Goal: Task Accomplishment & Management: Use online tool/utility

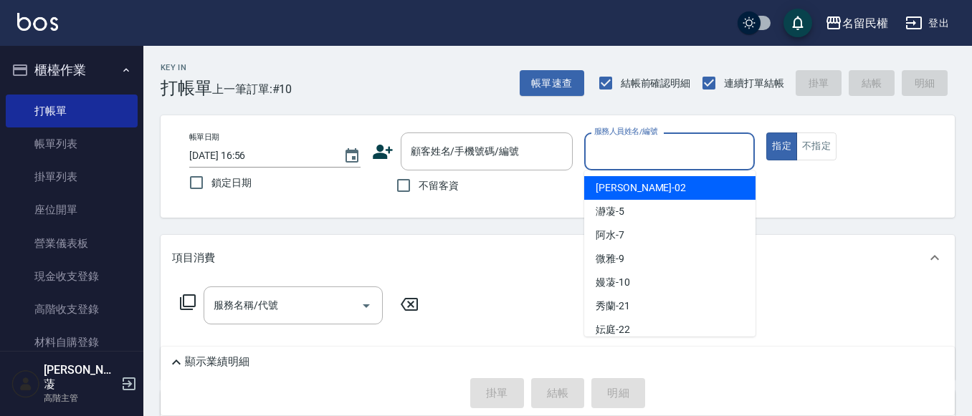
click at [604, 160] on input "服務人員姓名/編號" at bounding box center [670, 151] width 158 height 25
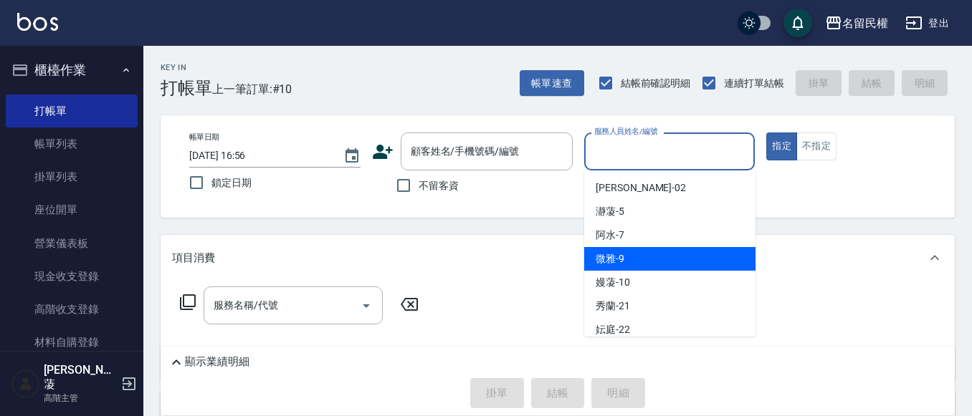
click at [620, 251] on div "微雅 -9" at bounding box center [669, 259] width 171 height 24
type input "微雅-9"
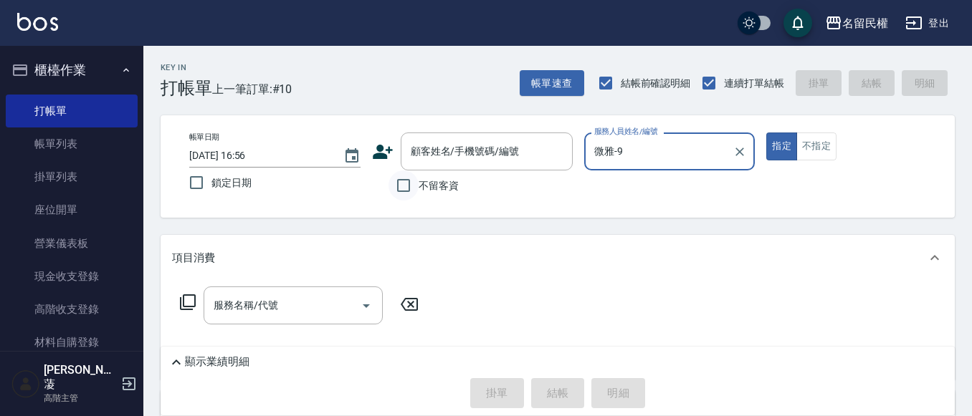
drag, startPoint x: 402, startPoint y: 189, endPoint x: 410, endPoint y: 184, distance: 9.7
click at [404, 189] on input "不留客資" at bounding box center [404, 186] width 30 height 30
checkbox input "true"
drag, startPoint x: 273, startPoint y: 323, endPoint x: 276, endPoint y: 315, distance: 8.4
click at [276, 319] on div "服務名稱/代號" at bounding box center [293, 306] width 179 height 38
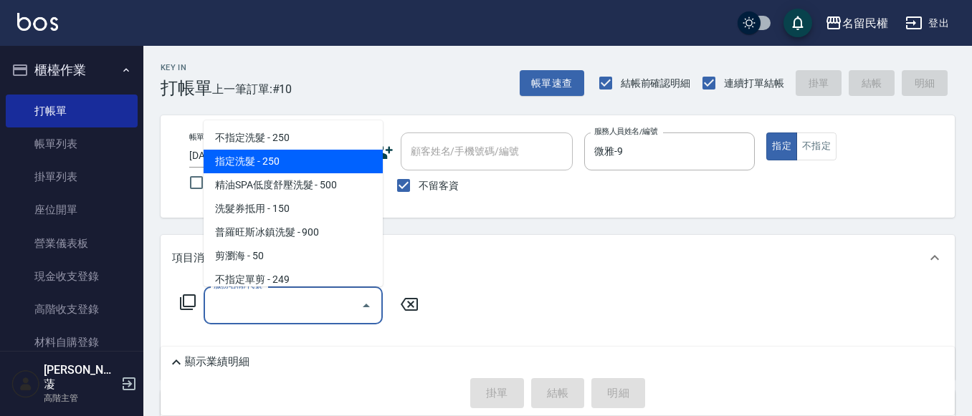
click at [250, 162] on span "指定洗髮 - 250" at bounding box center [293, 162] width 179 height 24
type input "指定洗髮(102)"
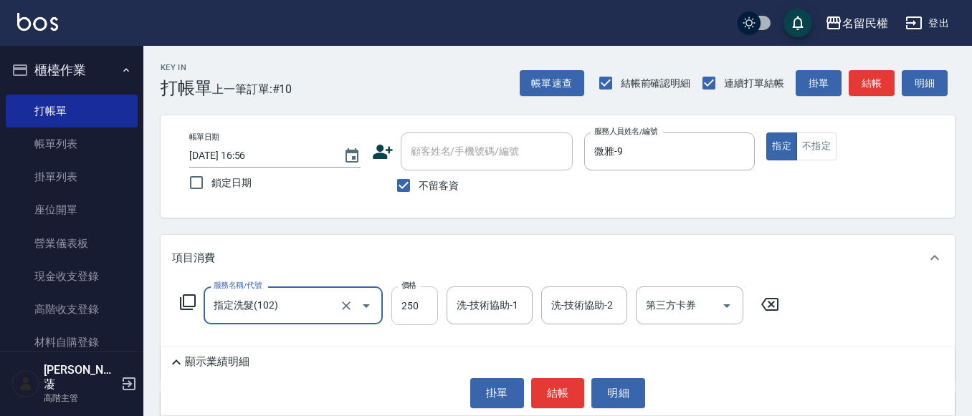
click at [414, 303] on input "250" at bounding box center [414, 306] width 47 height 39
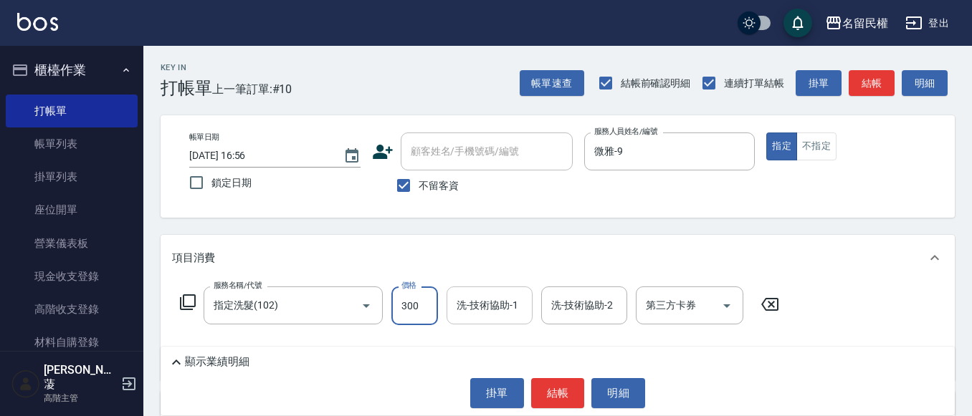
type input "300"
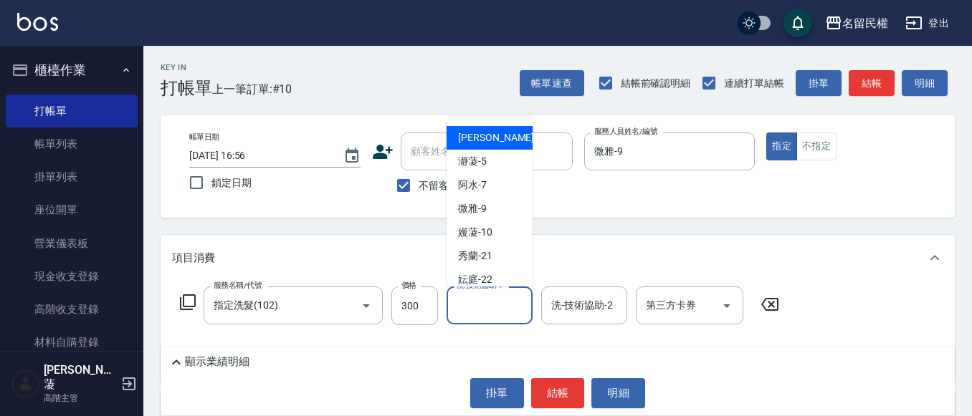
click at [498, 315] on input "洗-技術協助-1" at bounding box center [489, 305] width 73 height 25
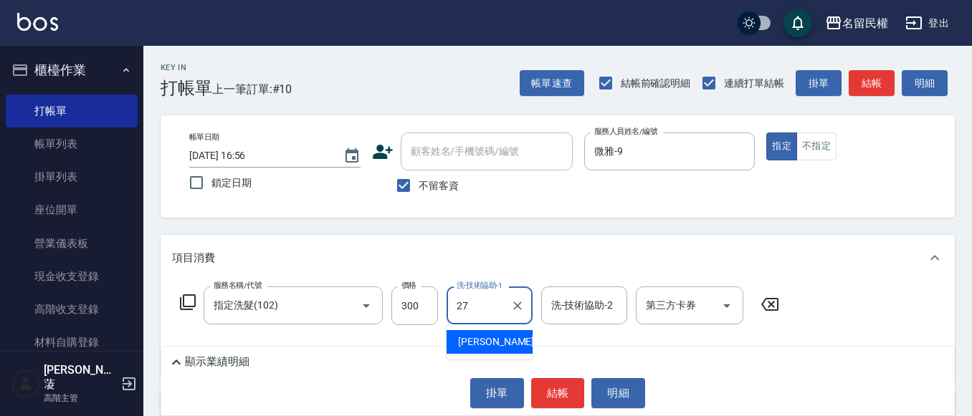
type input "[PERSON_NAME]-27"
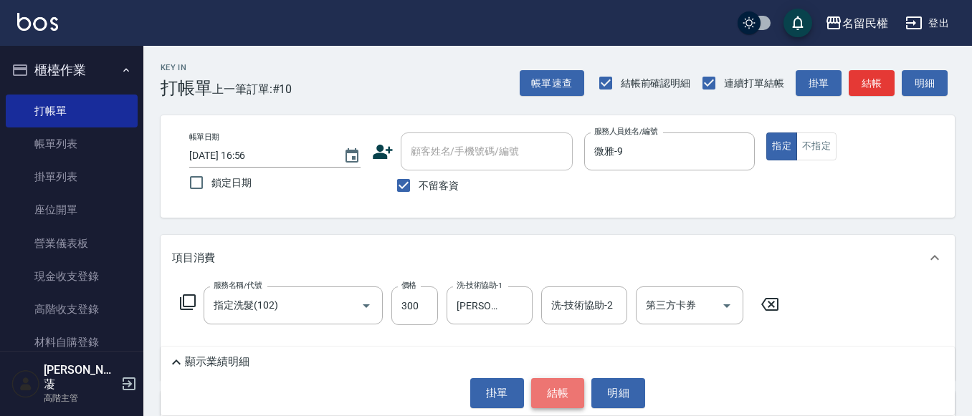
click at [563, 385] on button "結帳" at bounding box center [558, 393] width 54 height 30
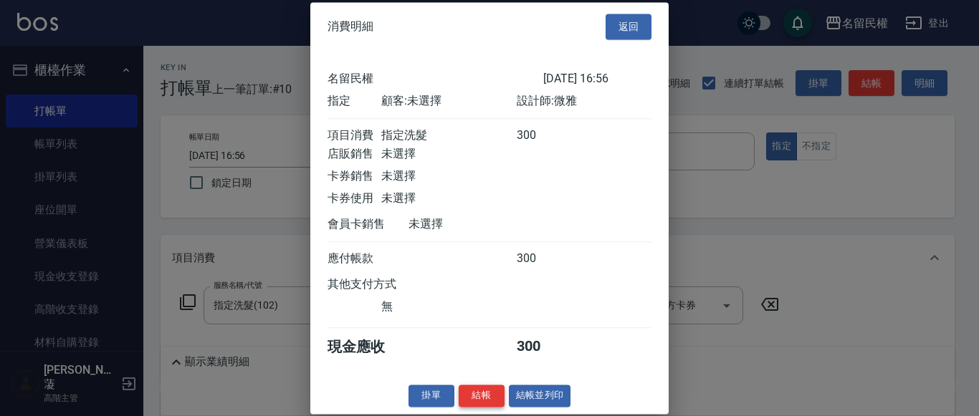
click at [494, 396] on button "結帳" at bounding box center [482, 396] width 46 height 22
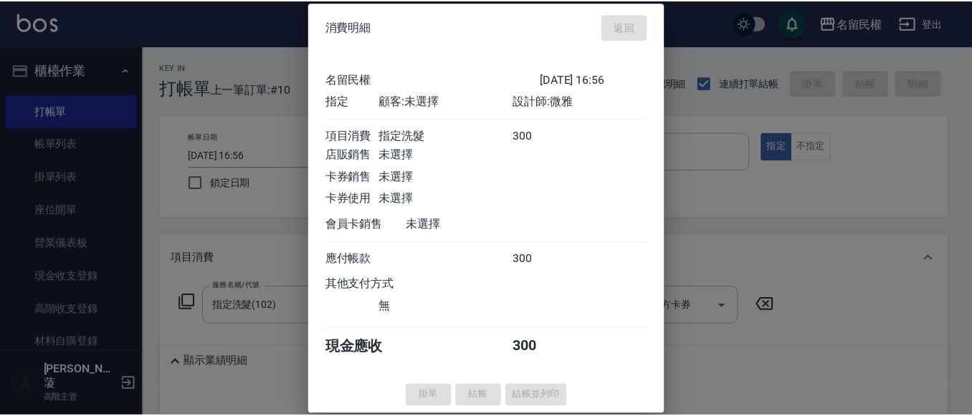
scroll to position [9, 0]
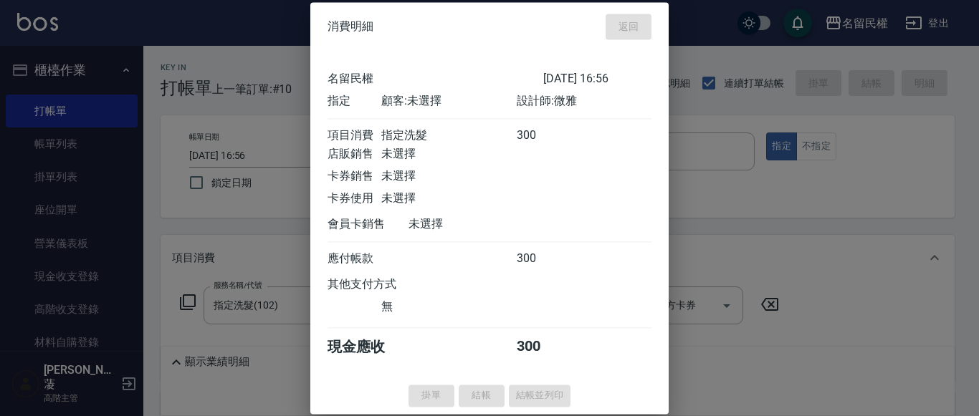
type input "[DATE] 17:47"
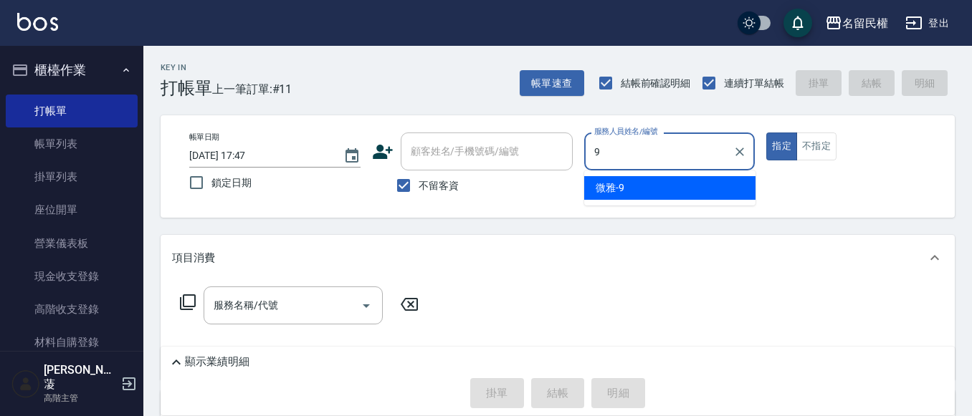
type input "微雅-9"
type button "true"
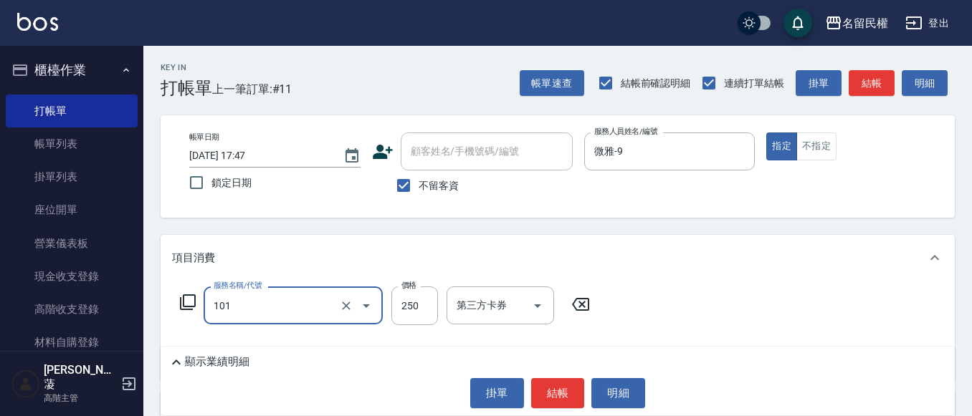
type input "不指定洗髮(101)"
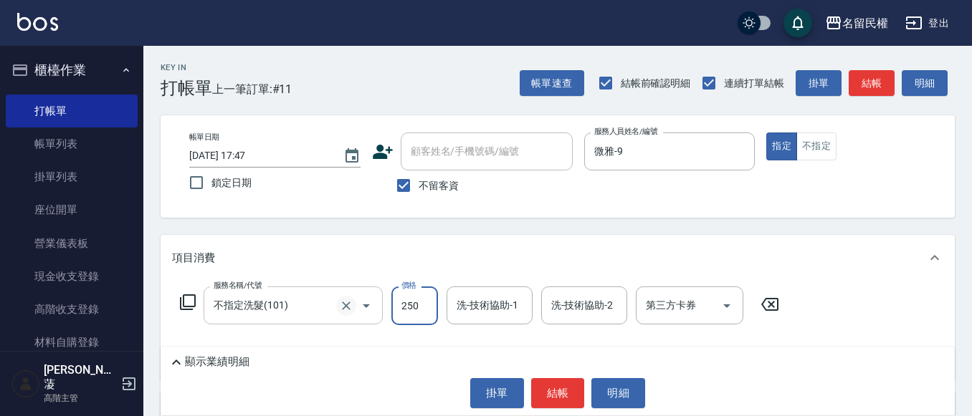
click at [348, 315] on button "Clear" at bounding box center [346, 306] width 20 height 20
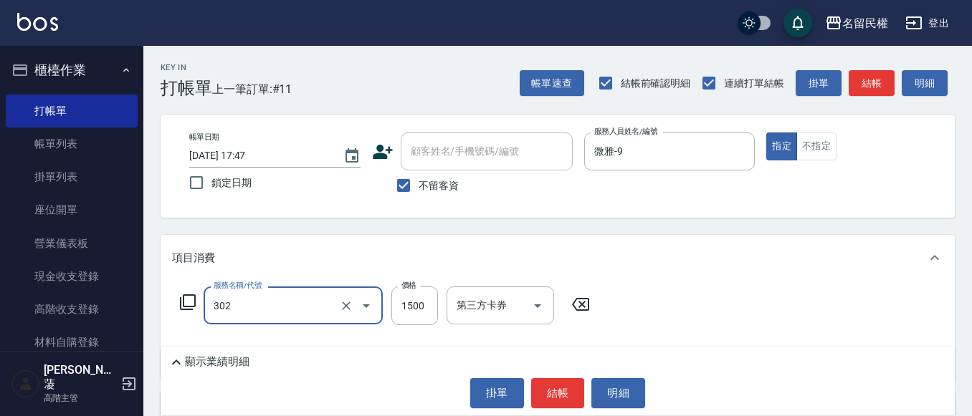
type input "燙髮(302)"
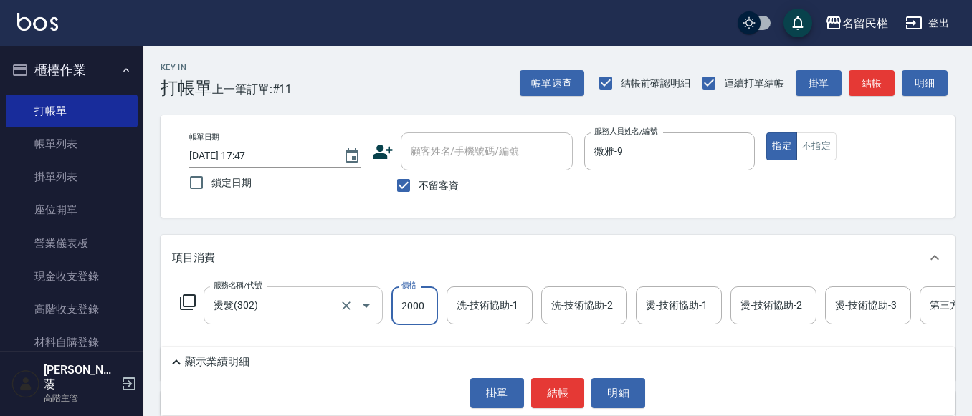
type input "2000"
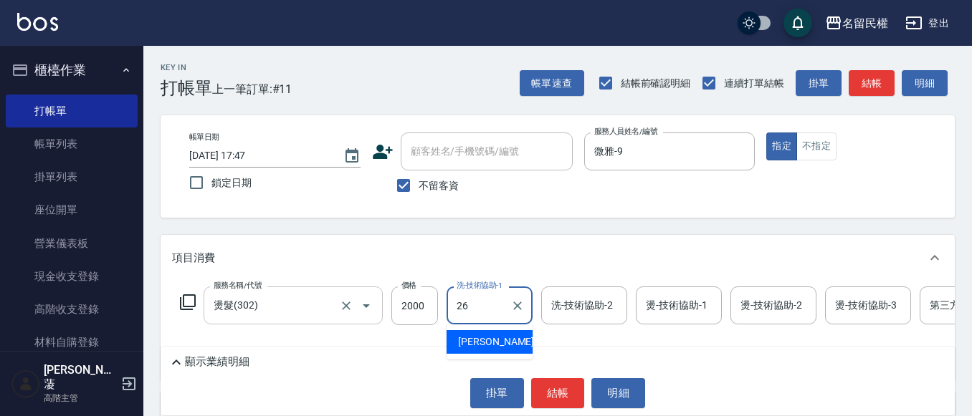
type input "沅莘-26"
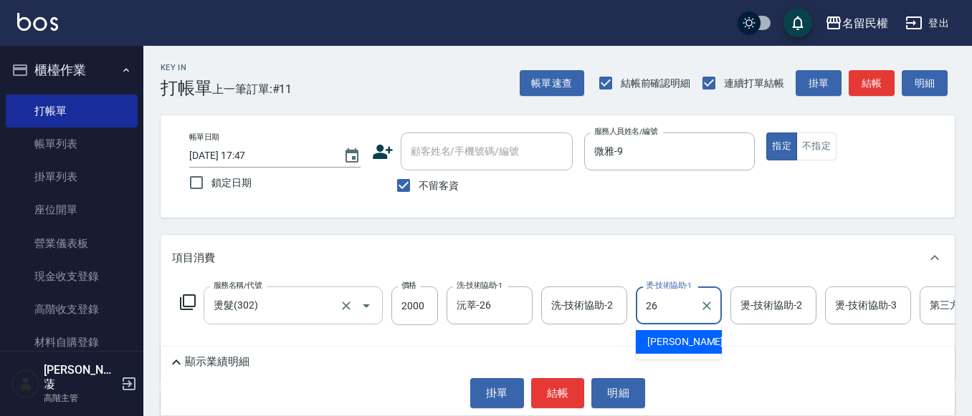
type input "沅莘-26"
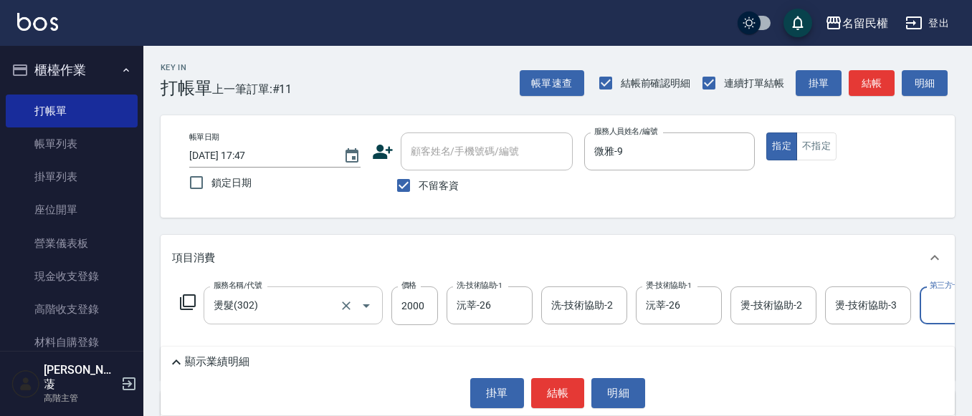
scroll to position [0, 44]
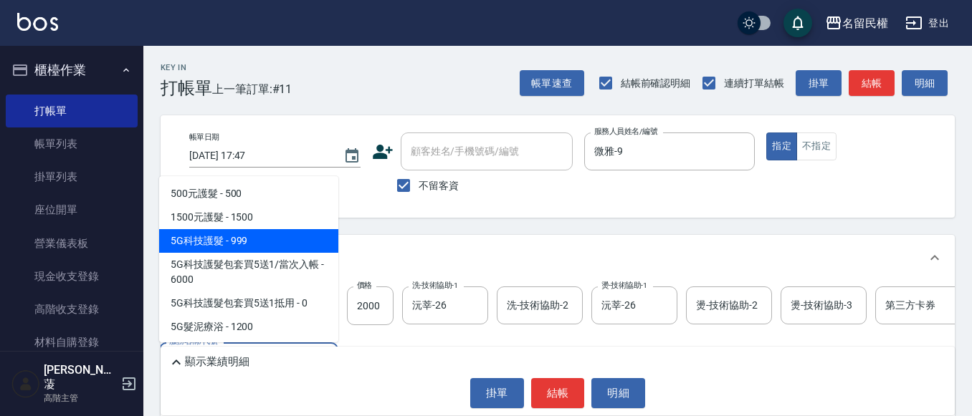
click at [297, 244] on span "5G科技護髮 - 999" at bounding box center [248, 241] width 179 height 24
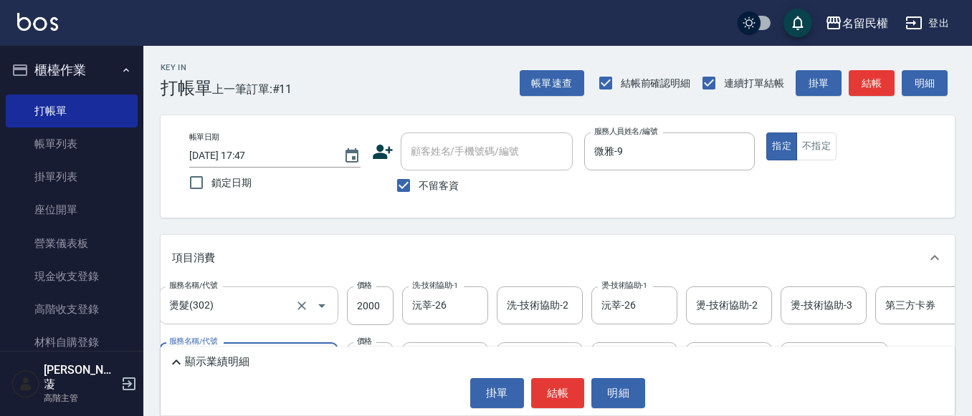
type input "5G科技護髮(517)"
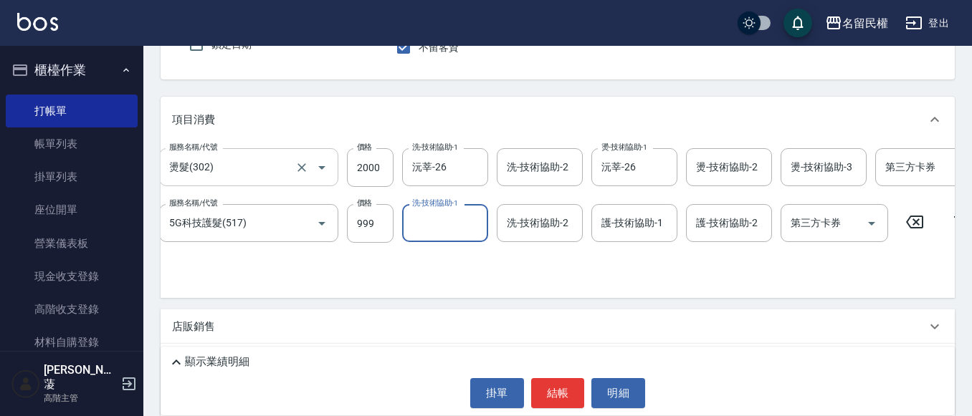
scroll to position [143, 0]
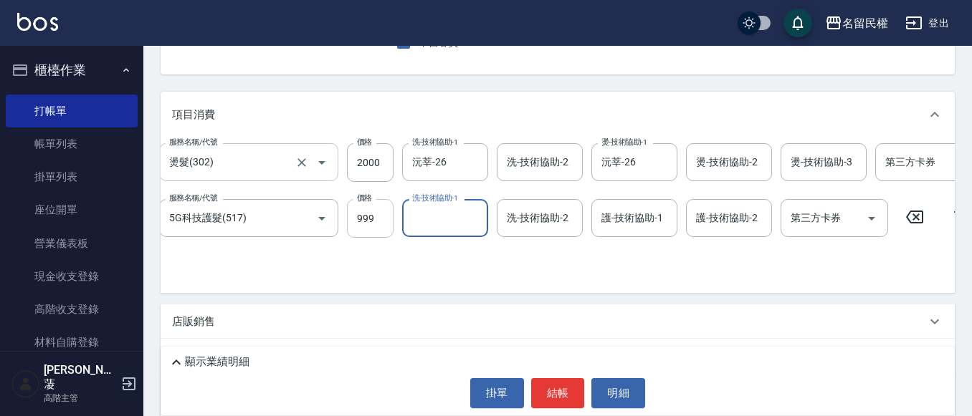
click at [363, 219] on input "999" at bounding box center [370, 218] width 47 height 39
type input "1000"
type input "沅莘-26"
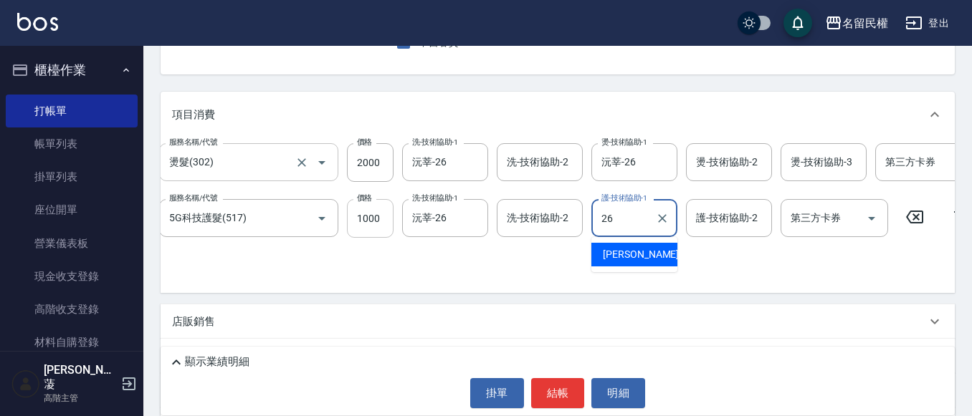
type input "沅莘-26"
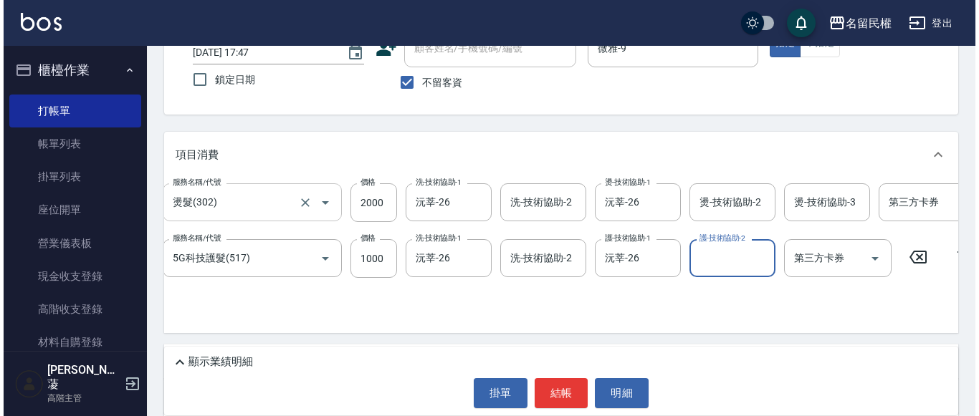
scroll to position [72, 0]
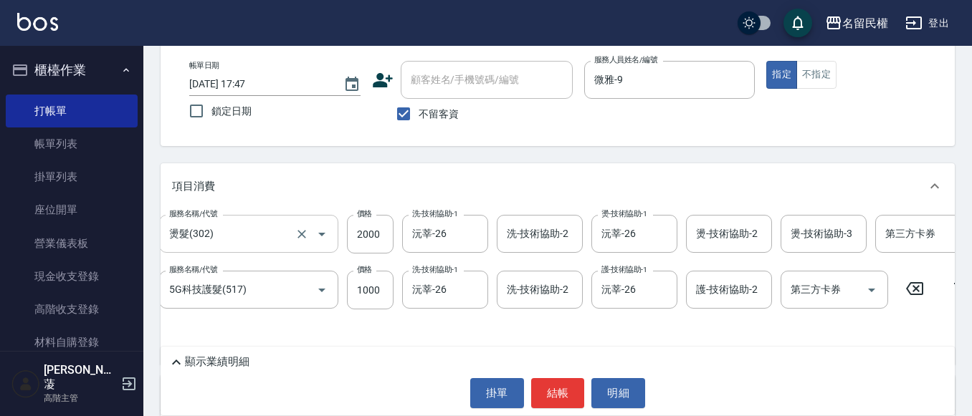
drag, startPoint x: 424, startPoint y: 135, endPoint x: 427, endPoint y: 115, distance: 19.7
click at [424, 134] on div "帳單日期 [DATE] 17:47 鎖定日期 顧客姓名/手機號碼/編號 顧客姓名/手機號碼/編號 不留客資 服務人員姓名/編號 微雅-9 服務人員姓名/編號 …" at bounding box center [558, 95] width 794 height 103
click at [427, 115] on span "不留客資" at bounding box center [439, 114] width 40 height 15
click at [419, 115] on input "不留客資" at bounding box center [404, 114] width 30 height 30
checkbox input "false"
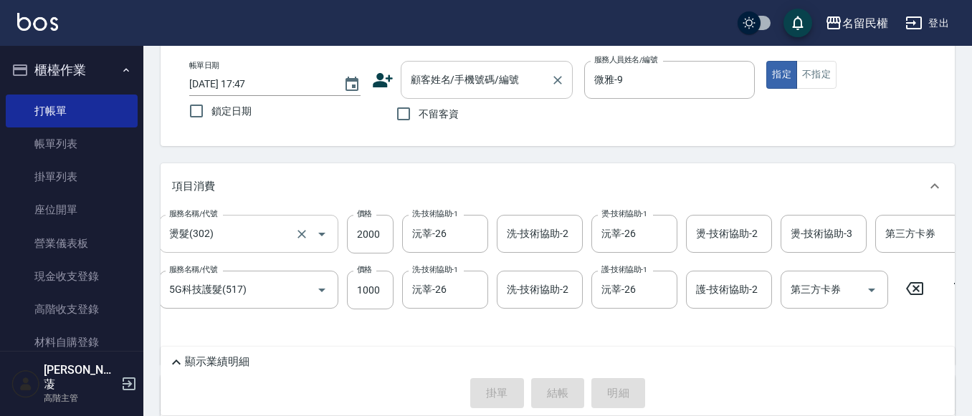
click at [444, 92] on input "顧客姓名/手機號碼/編號" at bounding box center [476, 79] width 138 height 25
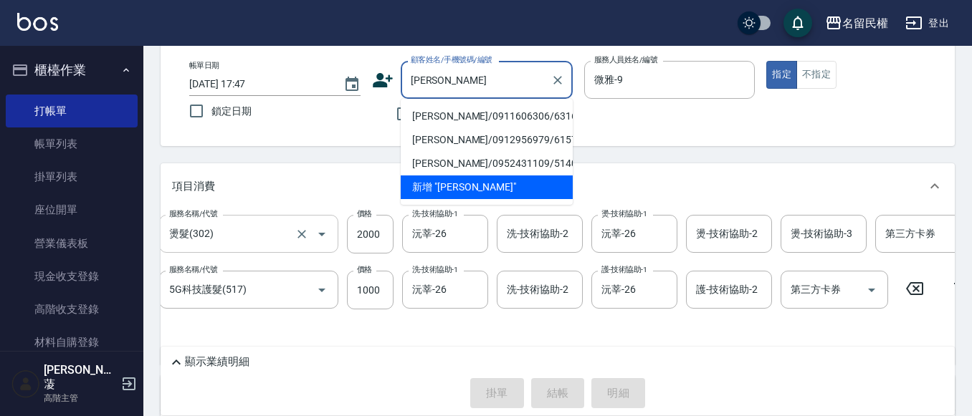
click at [452, 121] on li "[PERSON_NAME]/0911606306/6316" at bounding box center [487, 117] width 172 height 24
type input "[PERSON_NAME]/0911606306/6316"
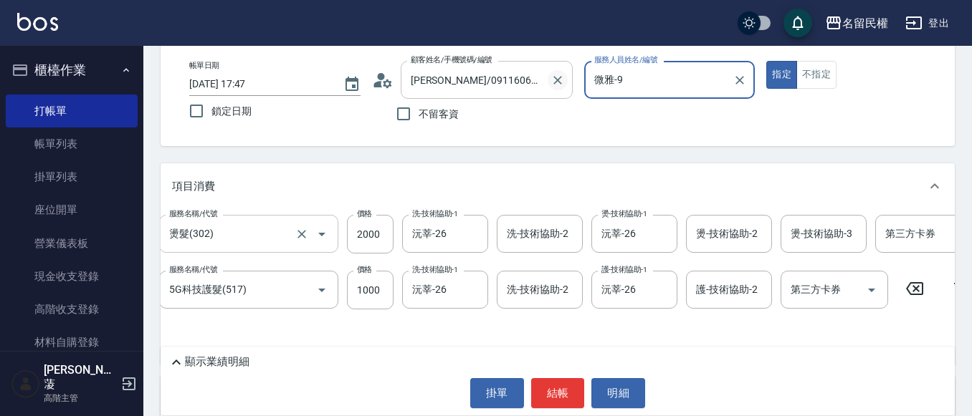
click at [548, 81] on button "Clear" at bounding box center [558, 80] width 20 height 20
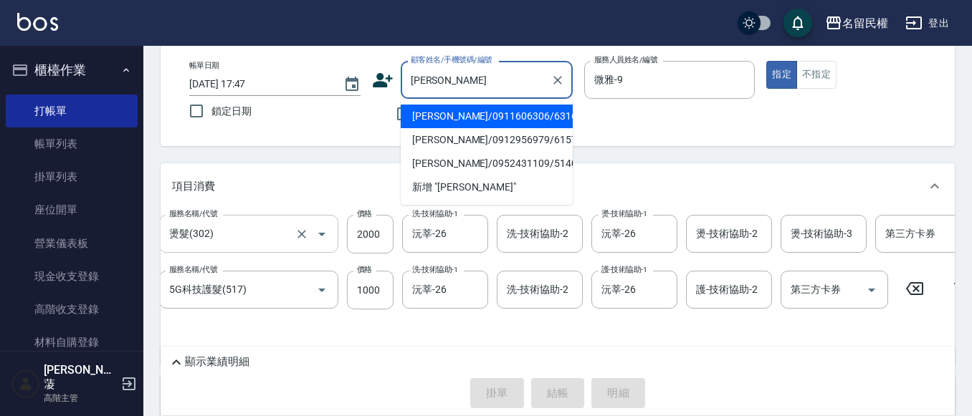
click at [459, 132] on li "[PERSON_NAME]/0912956979/6157" at bounding box center [487, 140] width 172 height 24
type input "[PERSON_NAME]/0912956979/6157"
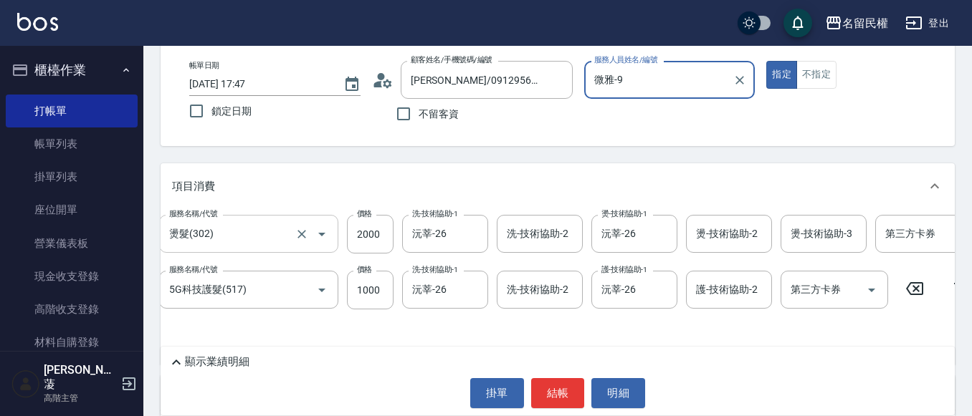
click at [388, 86] on icon at bounding box center [387, 83] width 9 height 9
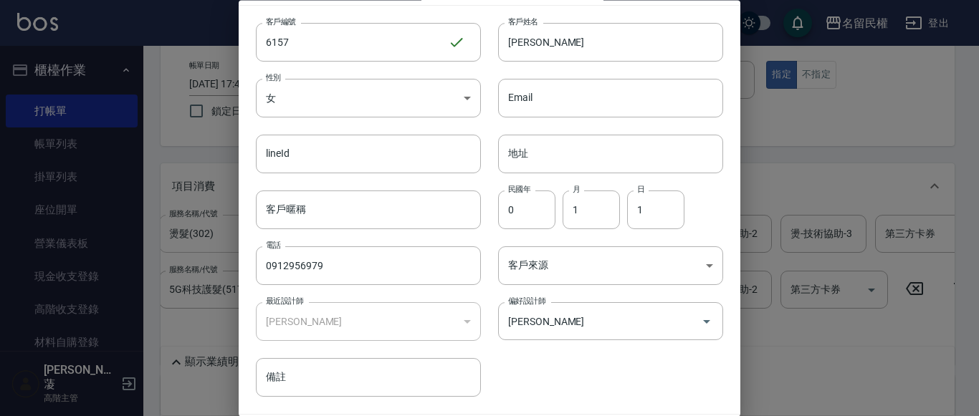
scroll to position [80, 0]
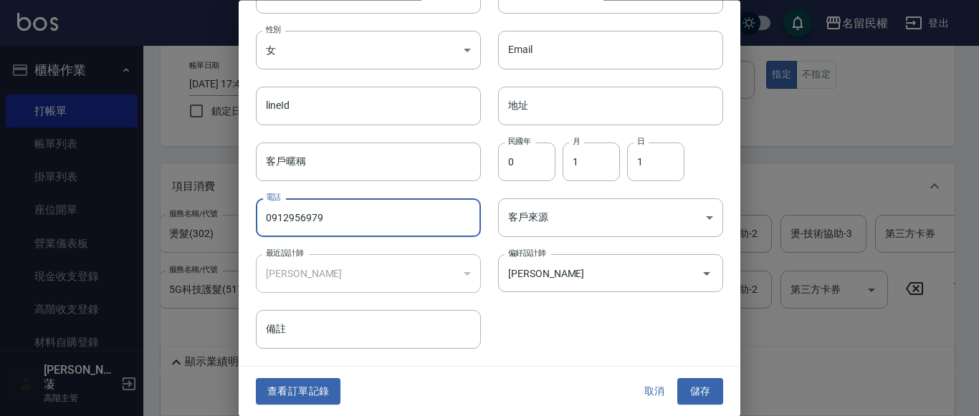
drag, startPoint x: 338, startPoint y: 221, endPoint x: 97, endPoint y: 217, distance: 241.6
click at [107, 217] on div "編輯客戶資料 最新顧客編號: 6401 客戶編號 6157 ​ 客戶編號 客戶姓名 [PERSON_NAME] 客戶姓名 性別 女 [DEMOGRAPHIC_…" at bounding box center [489, 208] width 979 height 416
click at [310, 385] on button "查看訂單記錄" at bounding box center [298, 392] width 85 height 27
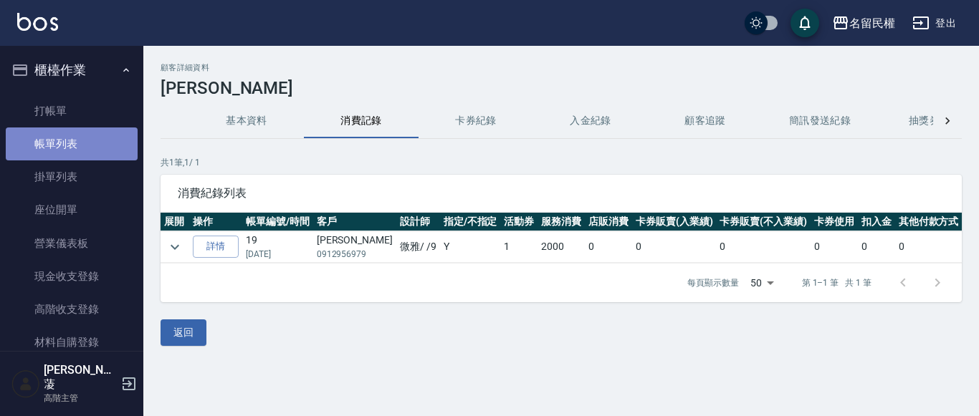
click at [107, 128] on link "帳單列表" at bounding box center [72, 144] width 132 height 33
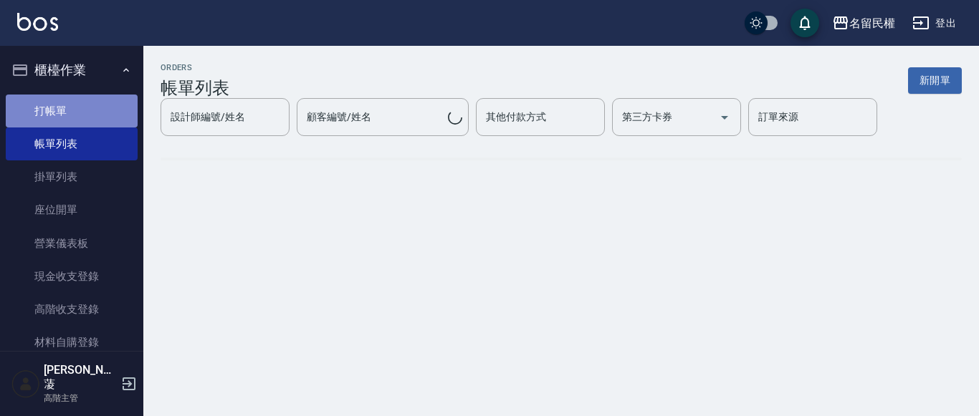
click at [103, 108] on link "打帳單" at bounding box center [72, 111] width 132 height 33
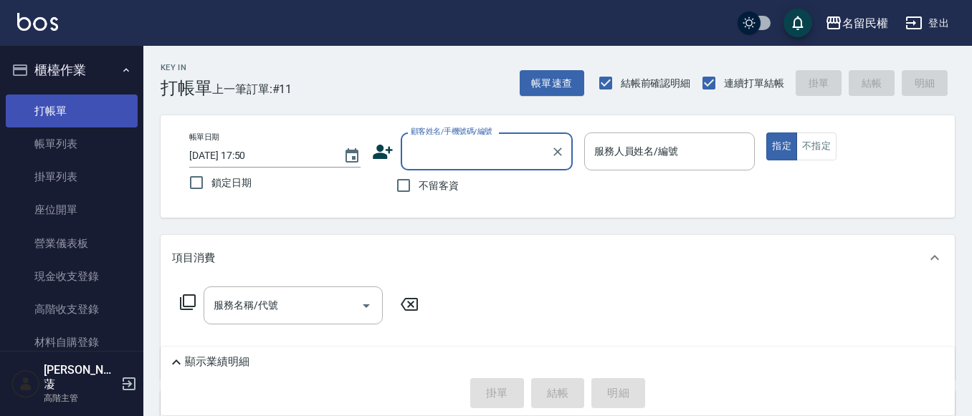
click at [108, 109] on link "打帳單" at bounding box center [72, 111] width 132 height 33
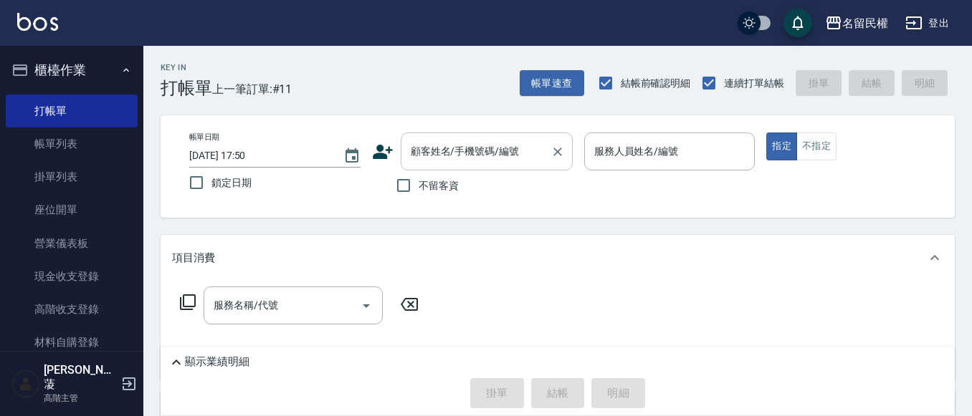
click at [419, 160] on input "顧客姓名/手機號碼/編號" at bounding box center [476, 151] width 138 height 25
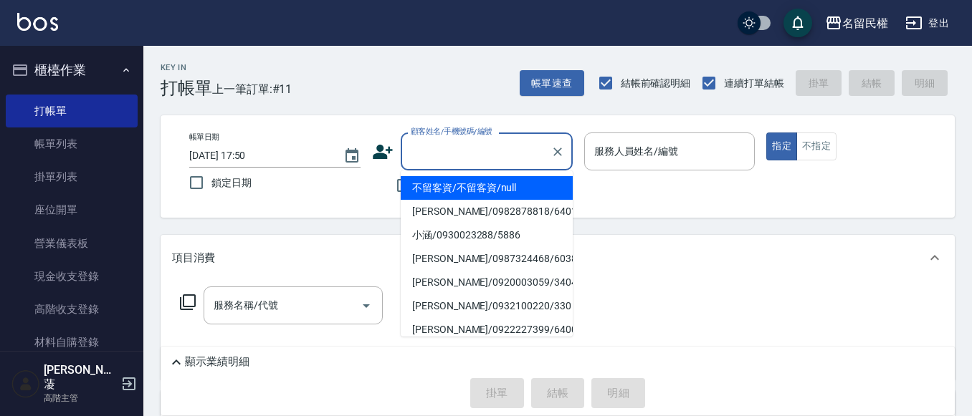
paste input "0912956979"
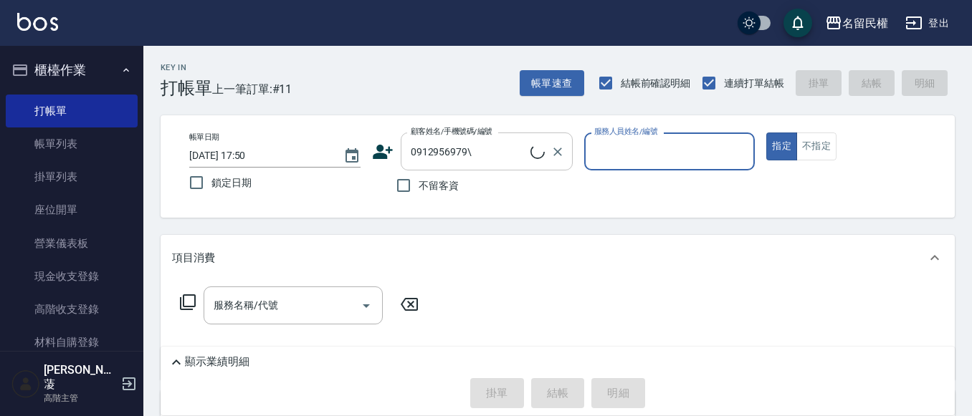
click at [500, 154] on input "0912956979\" at bounding box center [468, 151] width 123 height 25
type input "[PERSON_NAME]/0912956979/6157"
type input "微雅-9"
click at [766, 133] on button "指定" at bounding box center [781, 147] width 31 height 28
type button "true"
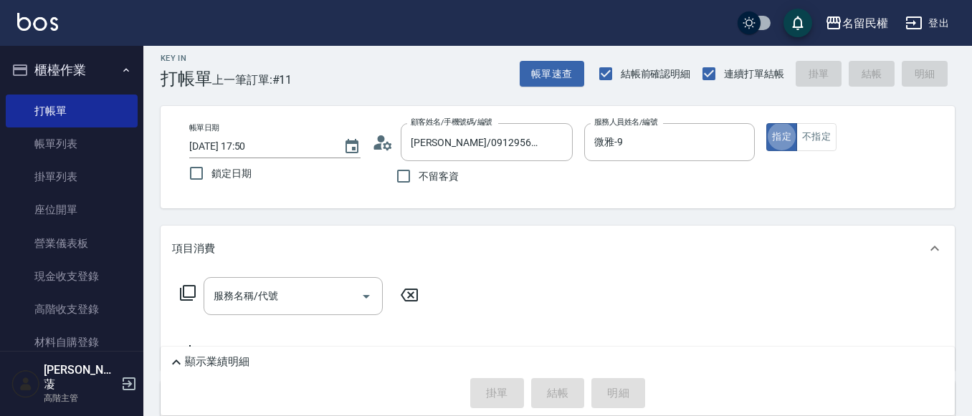
scroll to position [72, 0]
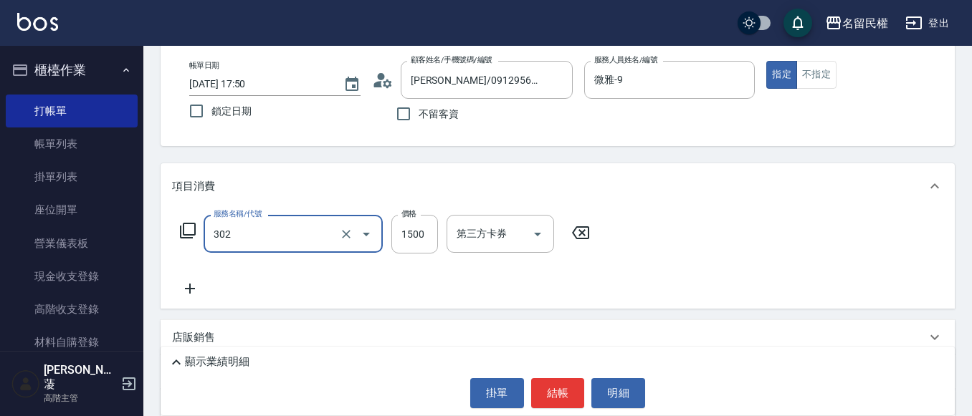
type input "燙髮(302)"
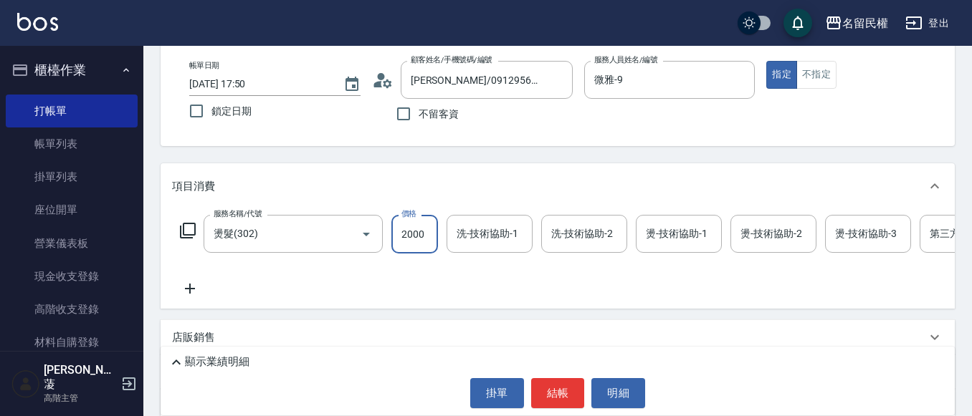
type input "2000"
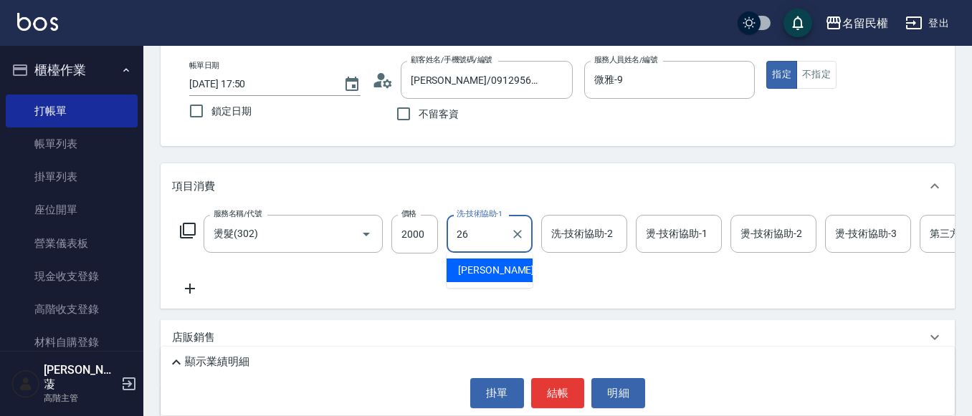
type input "沅莘-26"
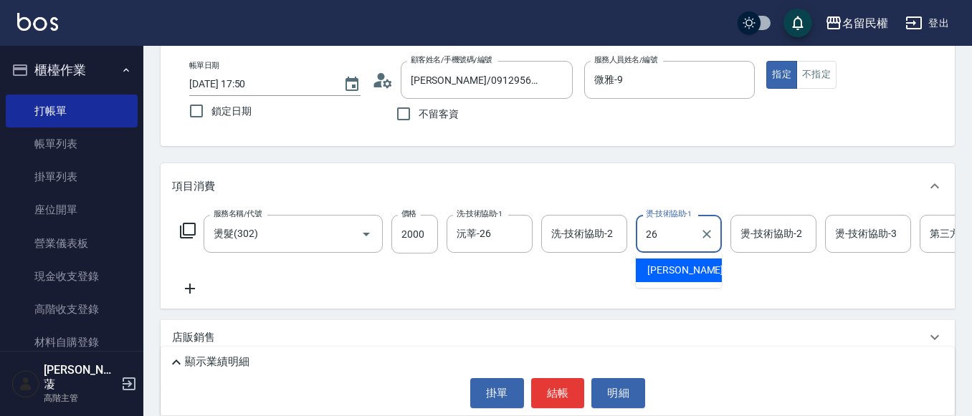
type input "沅莘-26"
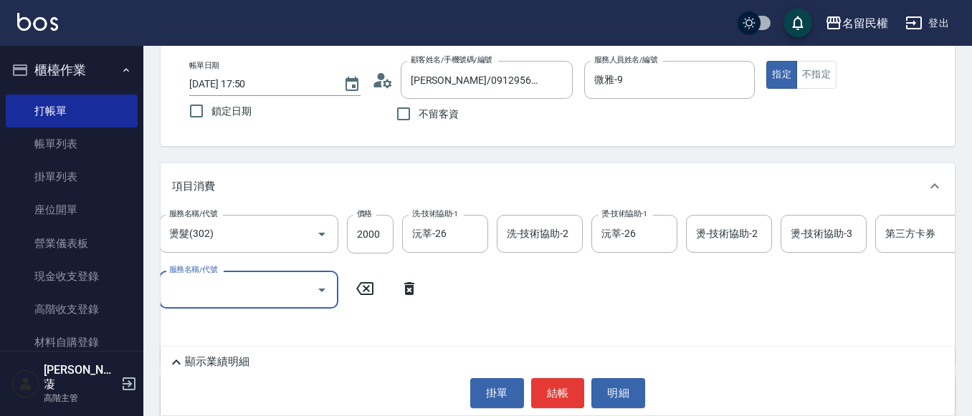
scroll to position [143, 0]
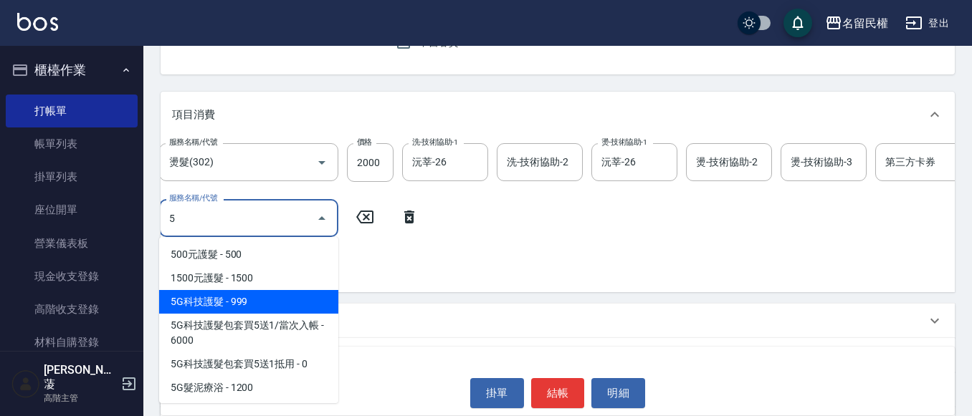
click at [252, 297] on span "5G科技護髮 - 999" at bounding box center [248, 302] width 179 height 24
type input "5G科技護髮(517)"
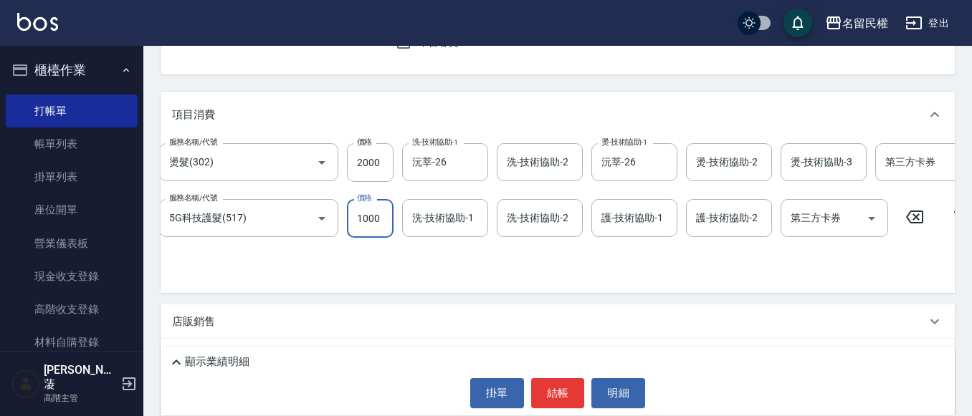
type input "1000"
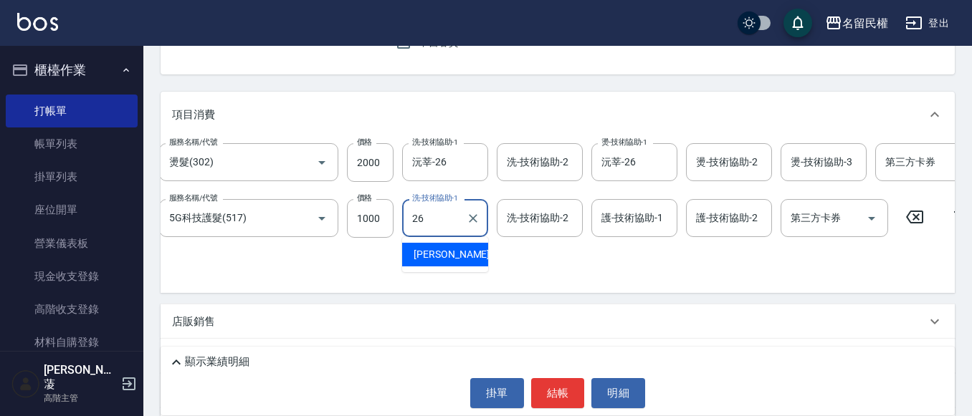
type input "沅莘-26"
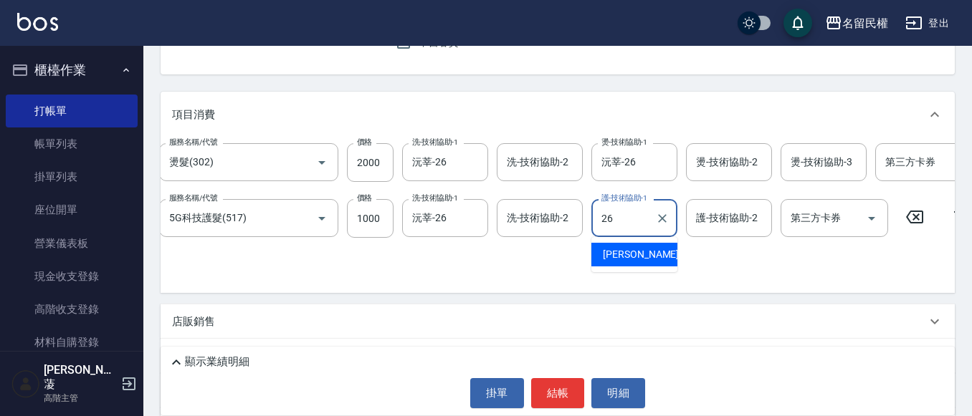
type input "沅莘-26"
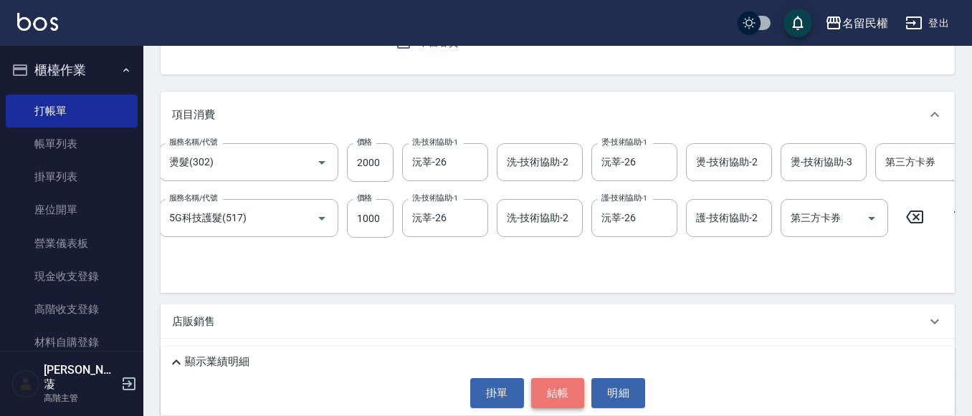
click at [551, 386] on button "結帳" at bounding box center [558, 393] width 54 height 30
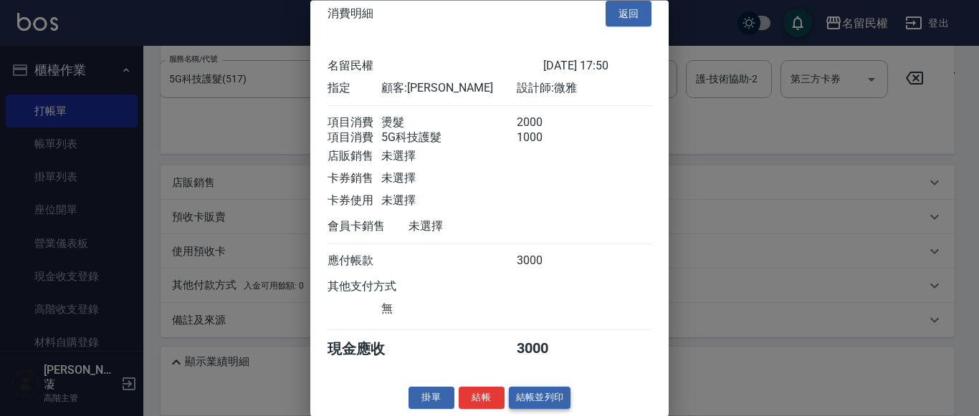
scroll to position [36, 0]
click at [492, 398] on button "結帳" at bounding box center [482, 399] width 46 height 22
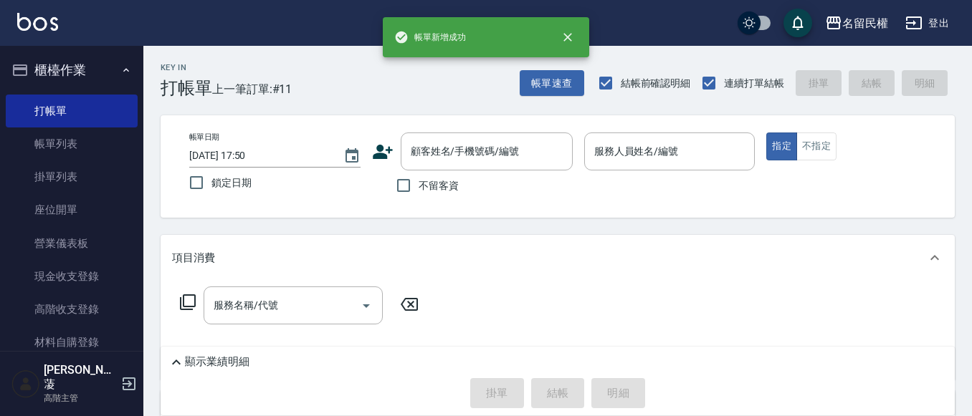
scroll to position [0, 0]
click at [563, 97] on div "帳單速查 結帳前確認明細 連續打單結帳 掛單 結帳 明細" at bounding box center [737, 83] width 435 height 30
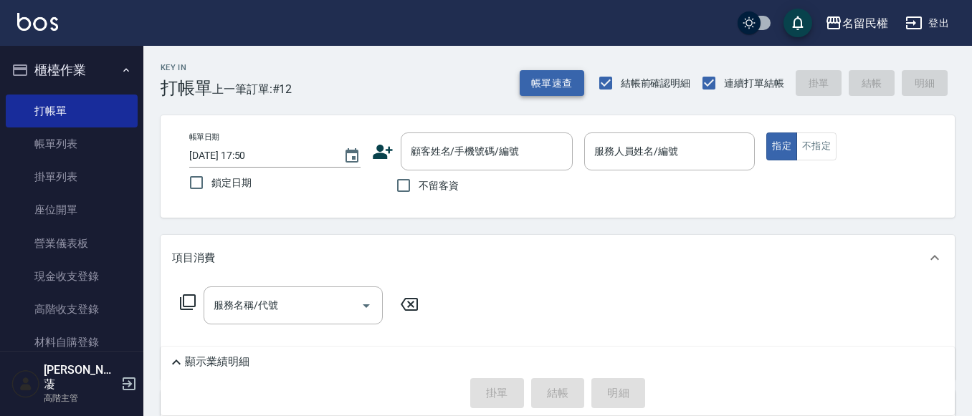
click at [563, 94] on button "帳單速查" at bounding box center [552, 83] width 65 height 27
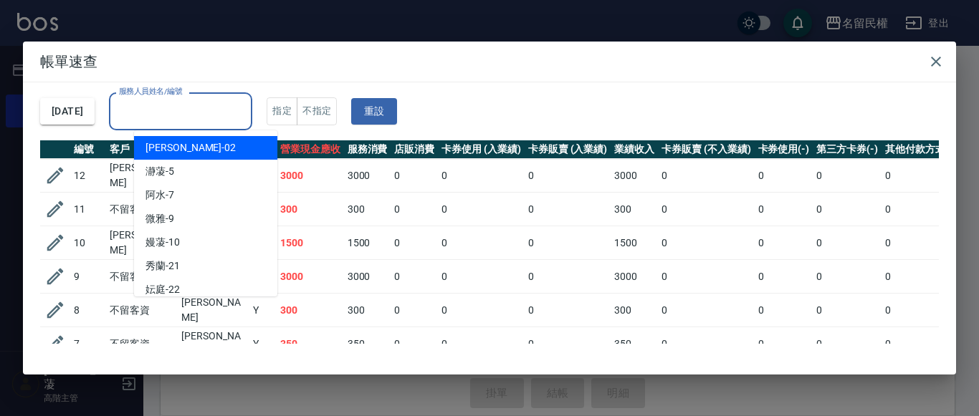
click at [246, 117] on input "服務人員姓名/編號" at bounding box center [180, 111] width 130 height 25
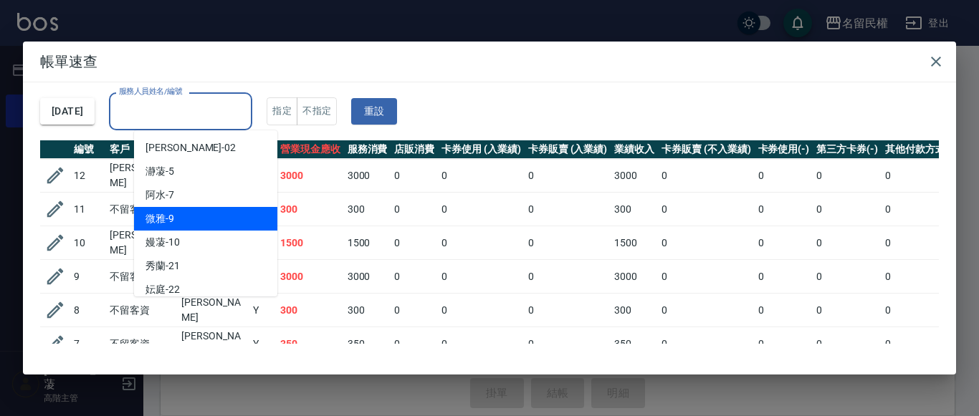
click at [208, 216] on div "微雅 -9" at bounding box center [205, 219] width 143 height 24
type input "微雅-9"
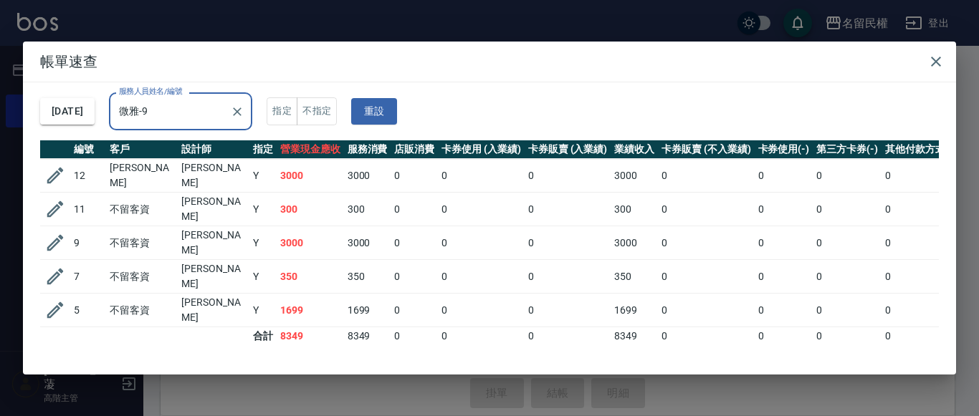
drag, startPoint x: 919, startPoint y: 65, endPoint x: 937, endPoint y: 59, distance: 18.6
click at [920, 64] on h2 "帳單速查" at bounding box center [489, 62] width 933 height 40
click at [937, 59] on icon "button" at bounding box center [936, 61] width 17 height 17
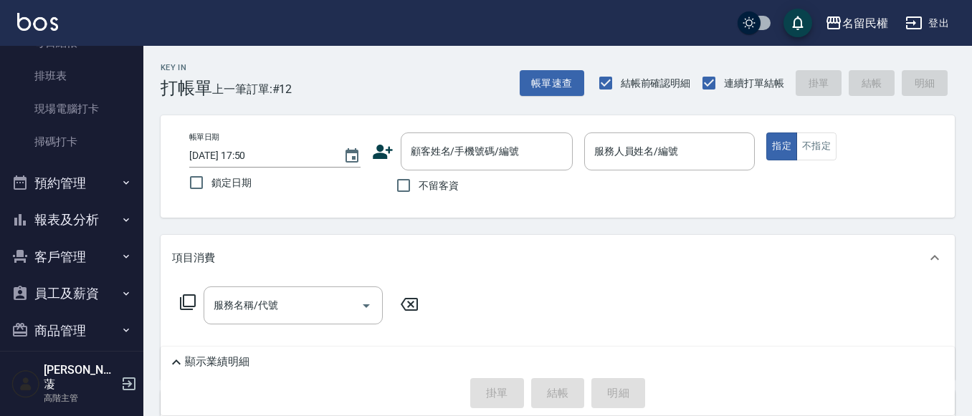
scroll to position [409, 0]
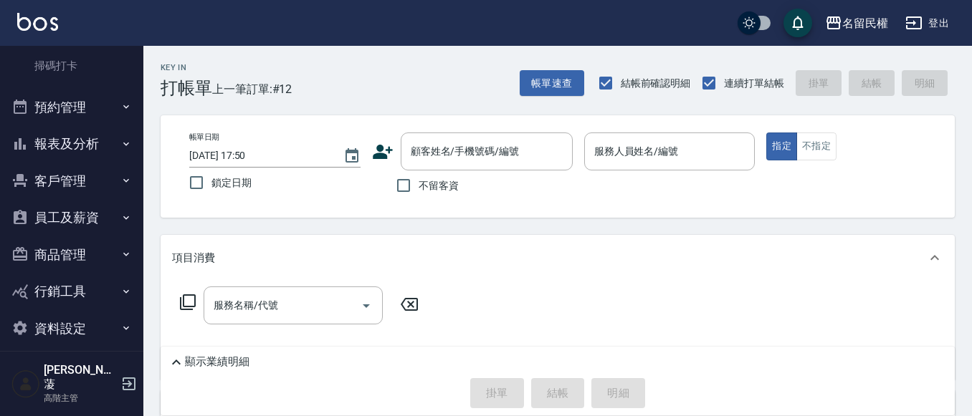
click at [109, 140] on button "報表及分析" at bounding box center [72, 143] width 132 height 37
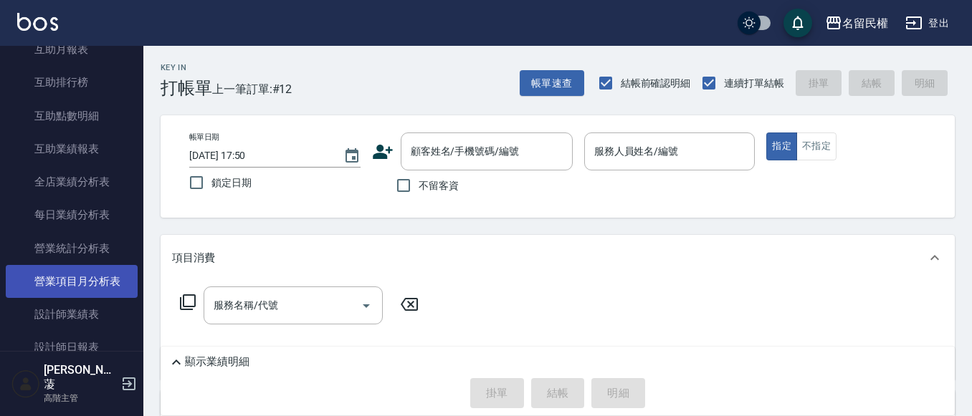
scroll to position [768, 0]
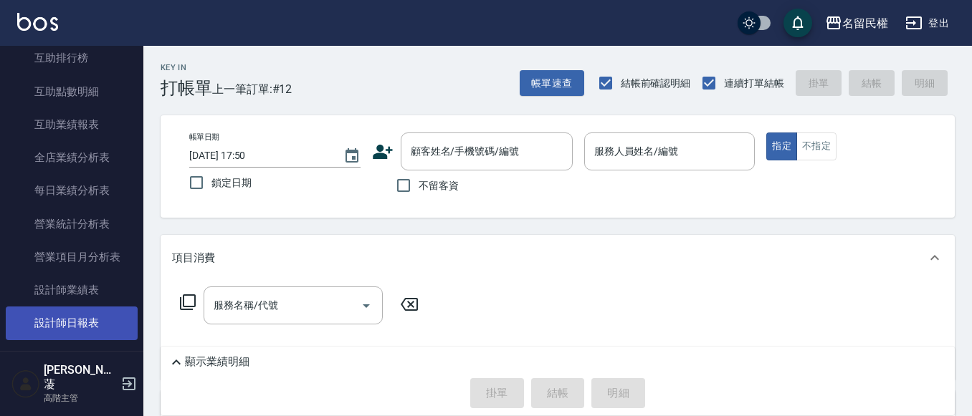
click at [99, 318] on link "設計師日報表" at bounding box center [72, 323] width 132 height 33
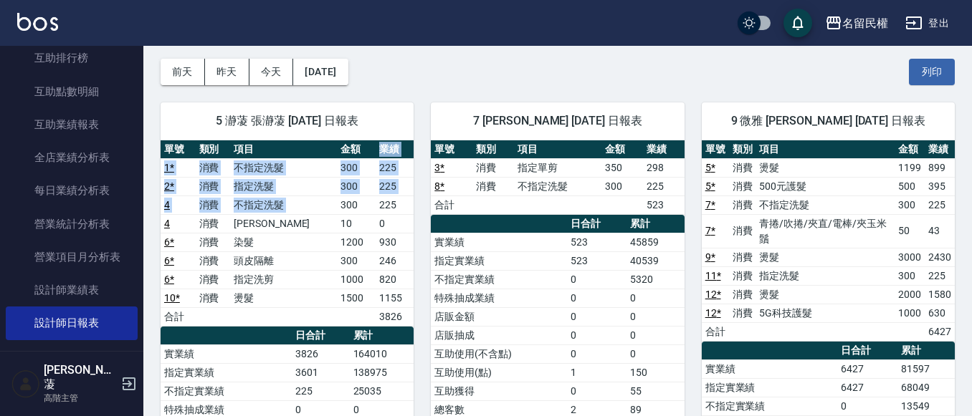
scroll to position [3, 0]
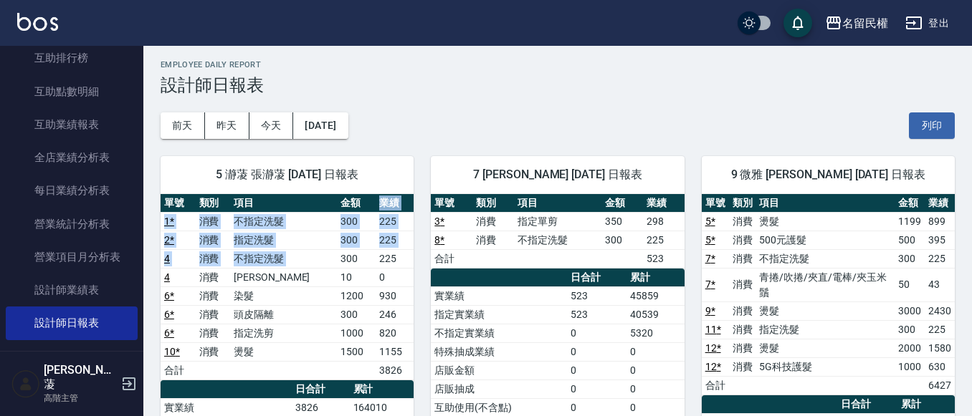
drag, startPoint x: 335, startPoint y: 188, endPoint x: 366, endPoint y: 187, distance: 30.8
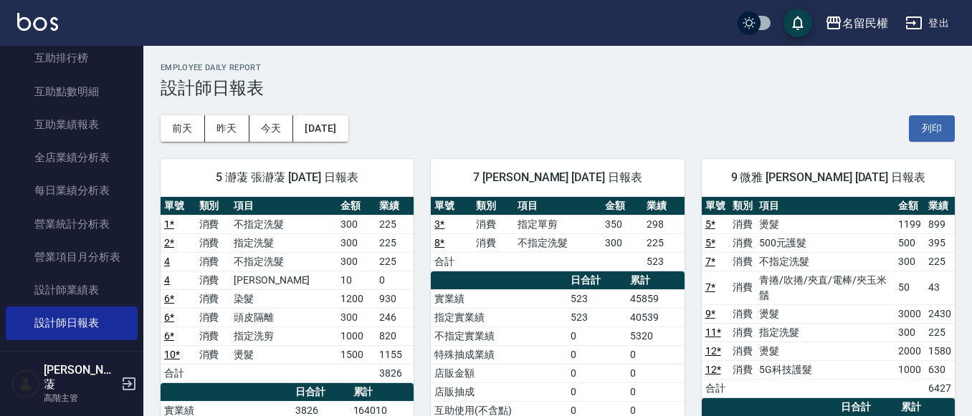
click at [851, 212] on th "項目" at bounding box center [825, 206] width 139 height 19
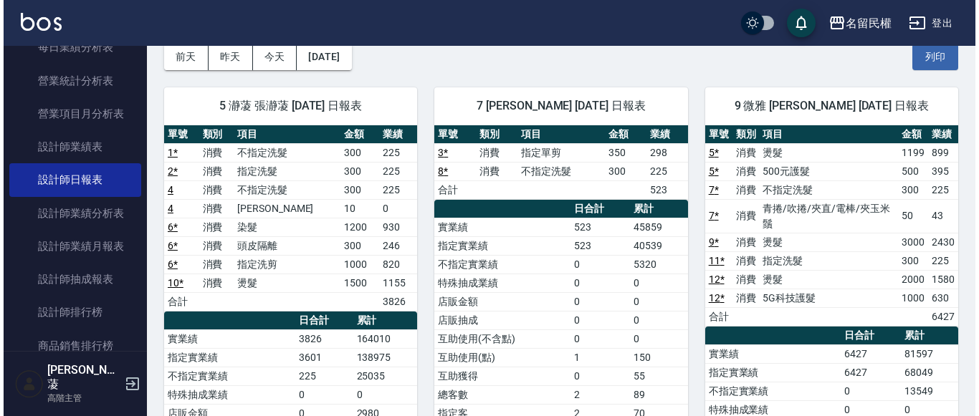
scroll to position [983, 0]
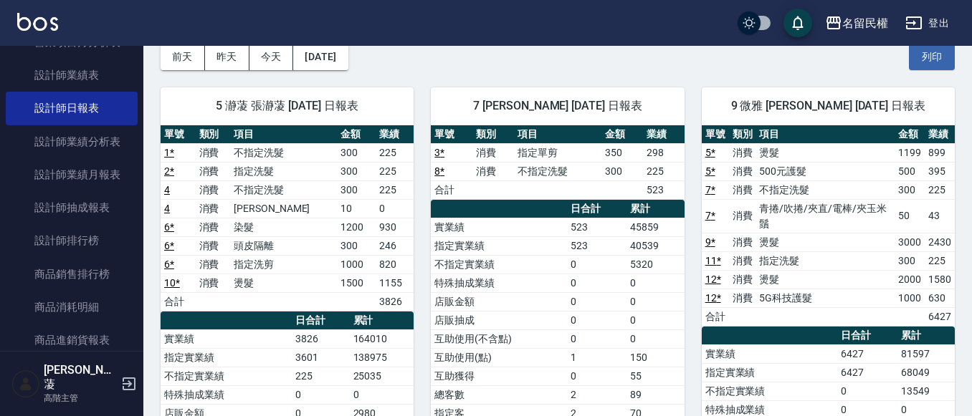
click at [318, 72] on div "5 瀞蓤 張瀞蓤 [DATE] 日報表 單號 類別 項目 金額 業績 1 * 消費 不指定洗髮 300 225 2 * 消費 指定洗髮 300 225 4 消…" at bounding box center [278, 356] width 270 height 572
click at [319, 68] on button "[DATE]" at bounding box center [320, 57] width 54 height 27
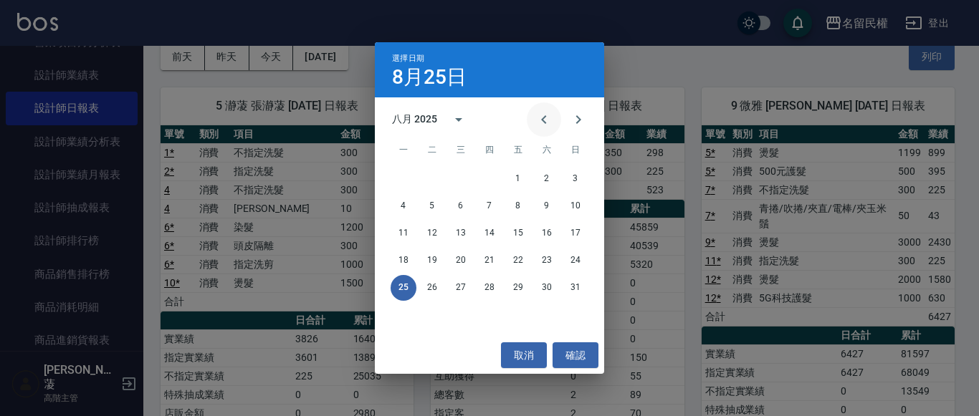
click at [548, 115] on icon "Previous month" at bounding box center [543, 119] width 17 height 17
click at [524, 259] on button "25" at bounding box center [518, 261] width 26 height 26
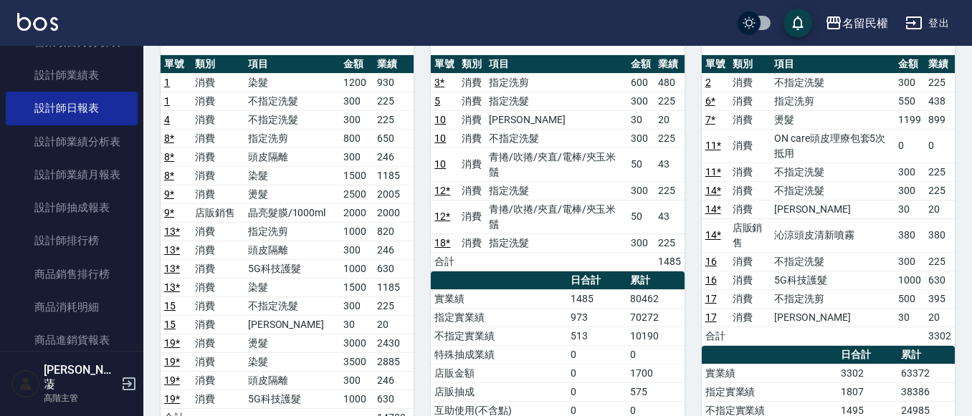
scroll to position [143, 0]
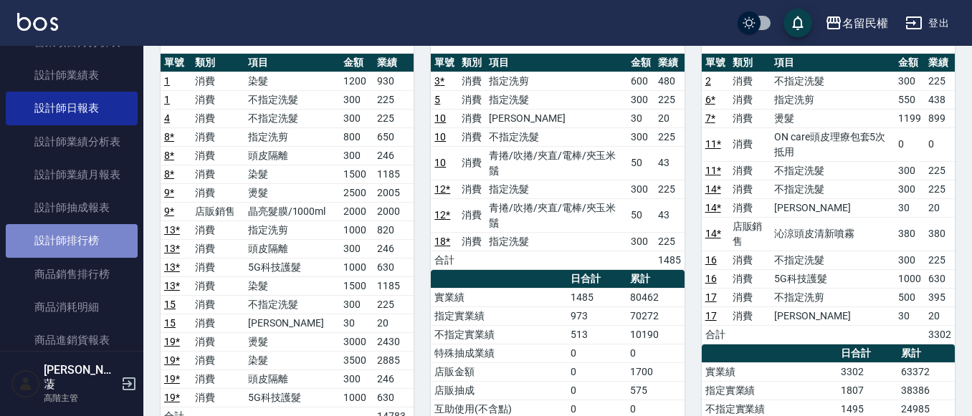
click at [111, 253] on link "設計師排行榜" at bounding box center [72, 240] width 132 height 33
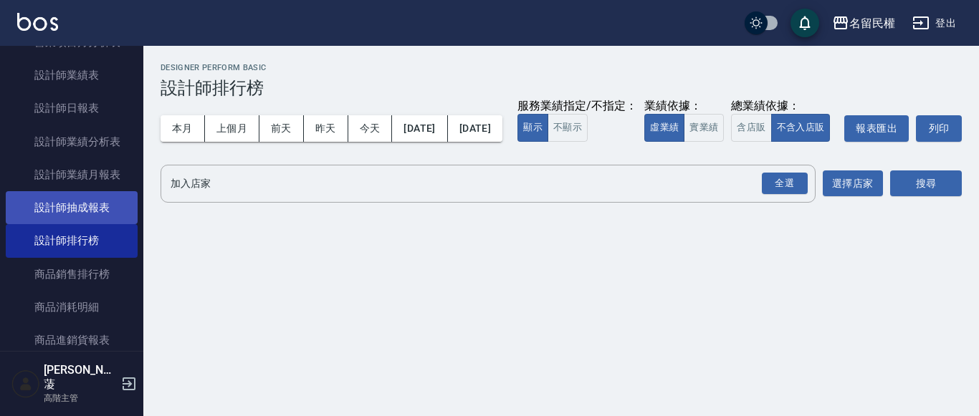
scroll to position [911, 0]
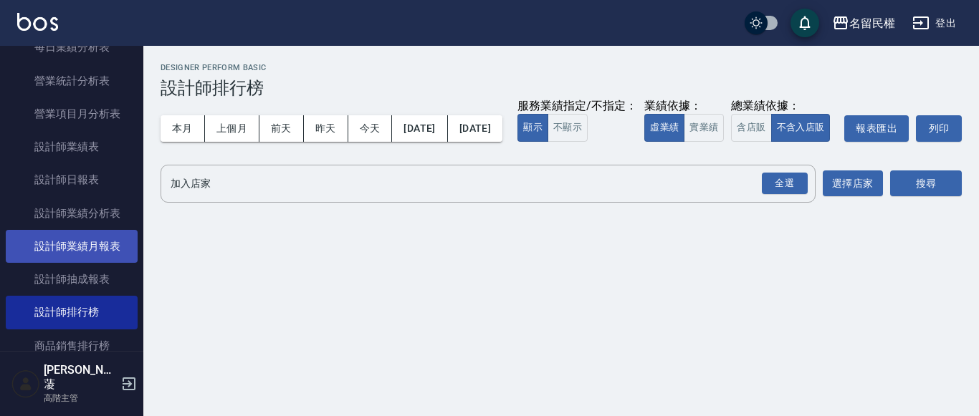
click at [106, 240] on link "設計師業績月報表" at bounding box center [72, 246] width 132 height 33
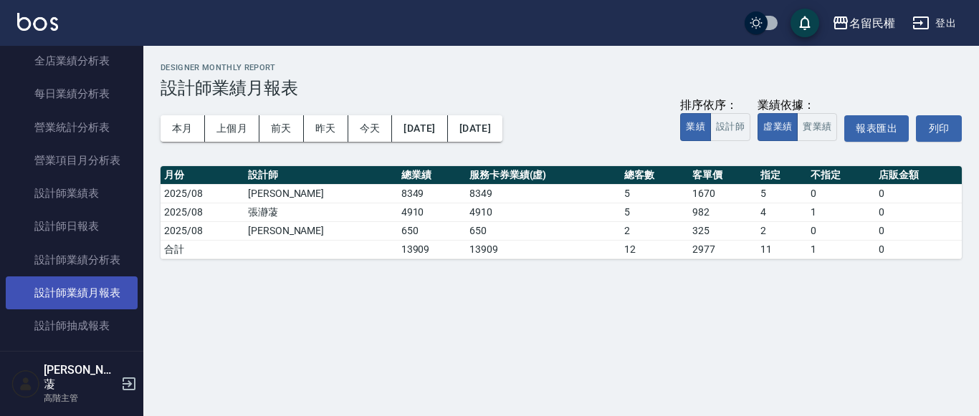
scroll to position [839, 0]
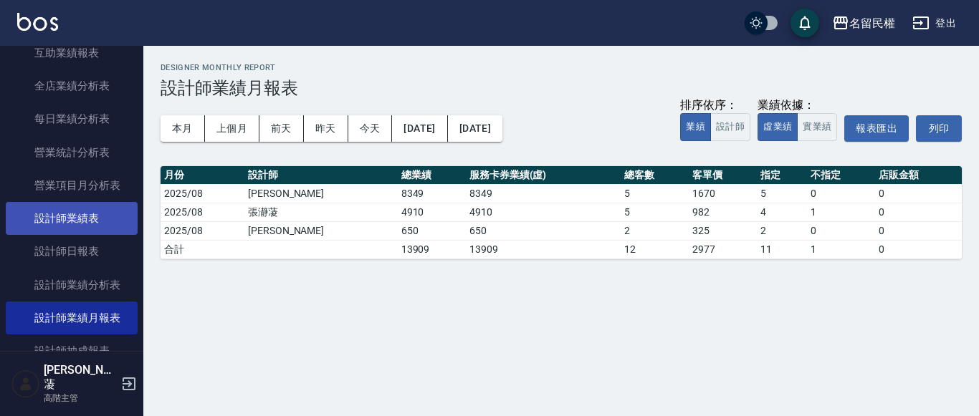
click at [117, 224] on link "設計師業績表" at bounding box center [72, 218] width 132 height 33
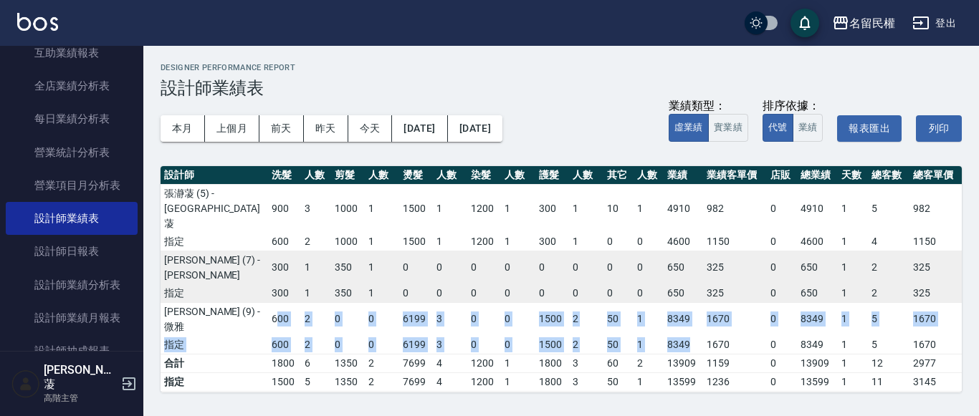
drag, startPoint x: 277, startPoint y: 268, endPoint x: 687, endPoint y: 288, distance: 410.5
click at [695, 288] on tbody "張瀞蓤 (5) - 瀞蓤 900 3 1000 1 1500 1 1200 1 300 1 10 1 4910 982 0 4910 1 5 982 指定 6…" at bounding box center [561, 269] width 801 height 170
click at [340, 336] on td "0" at bounding box center [347, 345] width 33 height 19
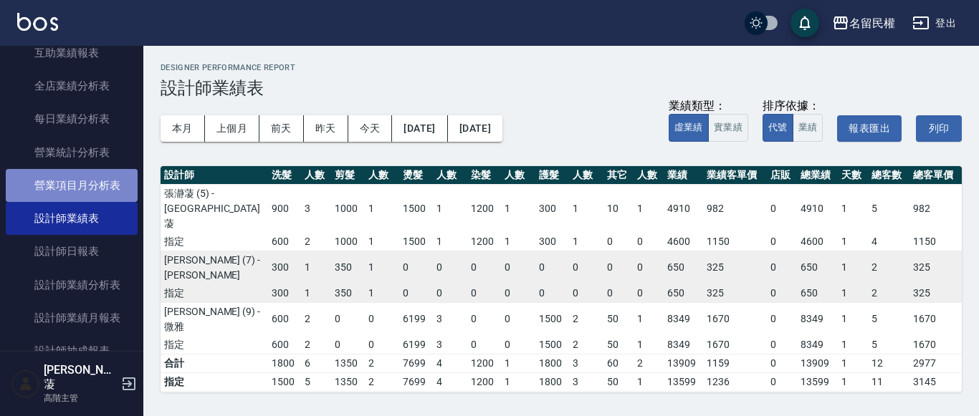
click at [107, 193] on link "營業項目月分析表" at bounding box center [72, 185] width 132 height 33
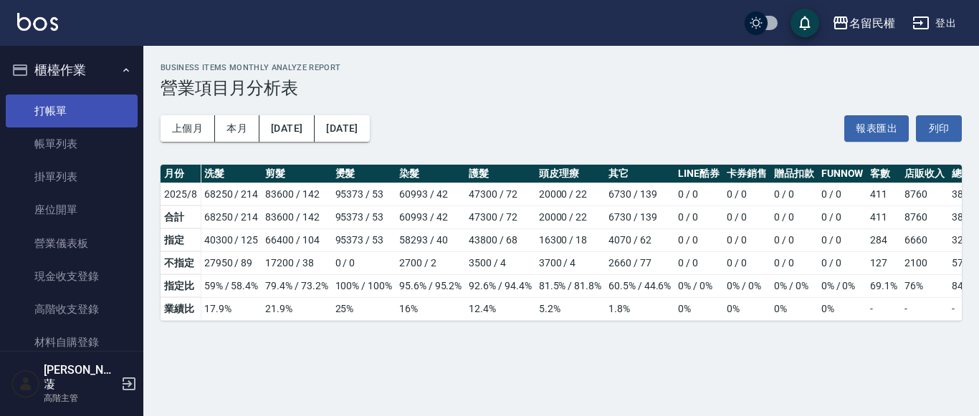
click at [91, 110] on link "打帳單" at bounding box center [72, 111] width 132 height 33
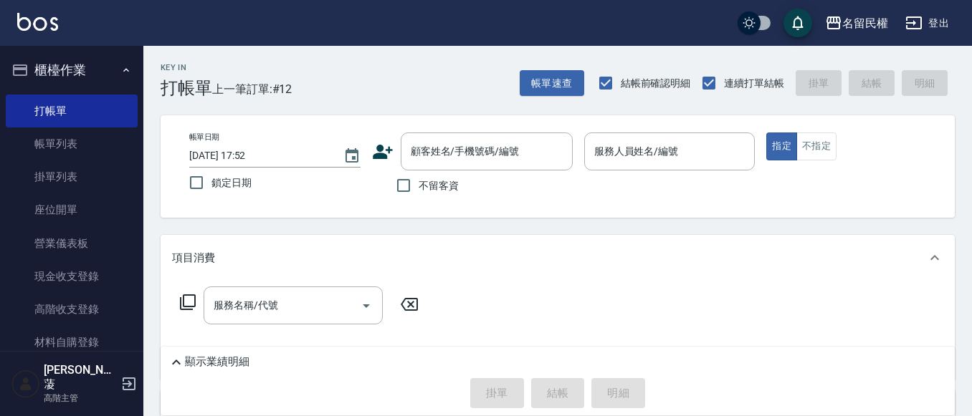
click at [439, 180] on span "不留客資" at bounding box center [439, 185] width 40 height 15
click at [419, 180] on input "不留客資" at bounding box center [404, 186] width 30 height 30
checkbox input "true"
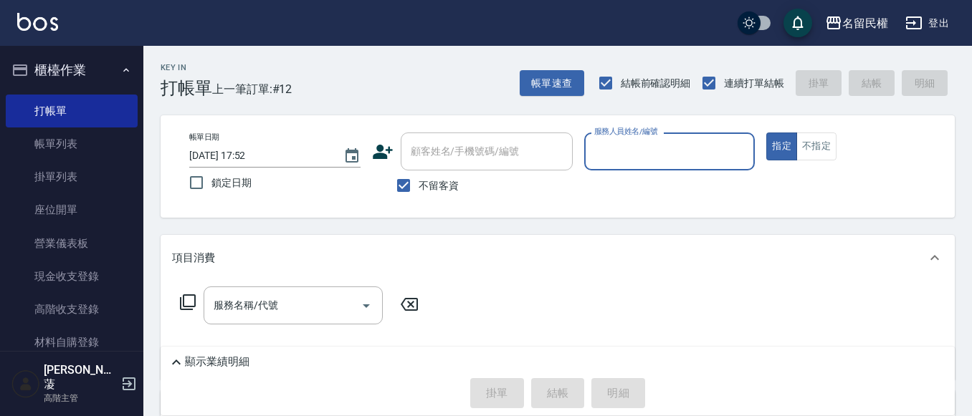
click at [536, 103] on div "Key In 打帳單 上一筆訂單:#12 帳單速查 結帳前確認明細 連續打單結帳 掛單 結帳 明細 帳單日期 [DATE] 17:52 鎖定日期 顧客姓名/手…" at bounding box center [557, 327] width 829 height 562
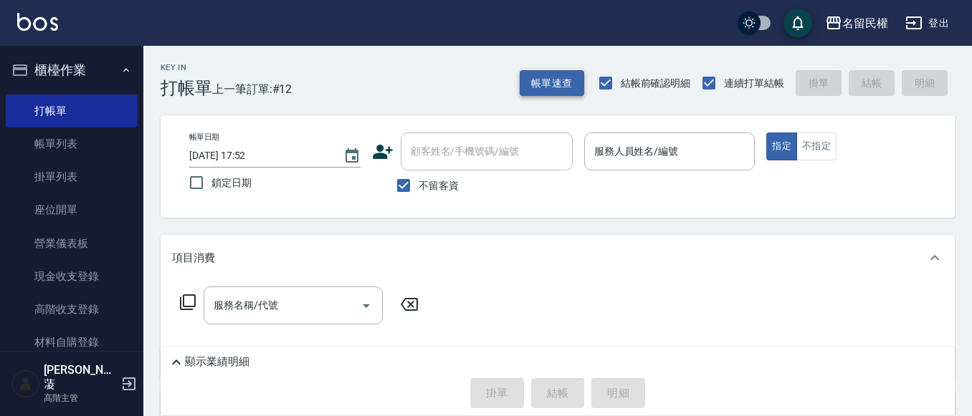
click at [540, 96] on button "帳單速查" at bounding box center [552, 83] width 65 height 27
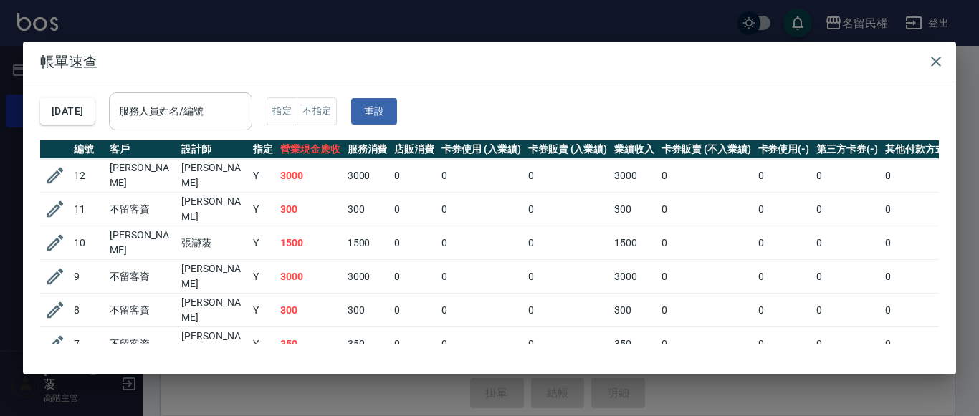
click at [208, 110] on input "服務人員姓名/編號" at bounding box center [180, 111] width 130 height 25
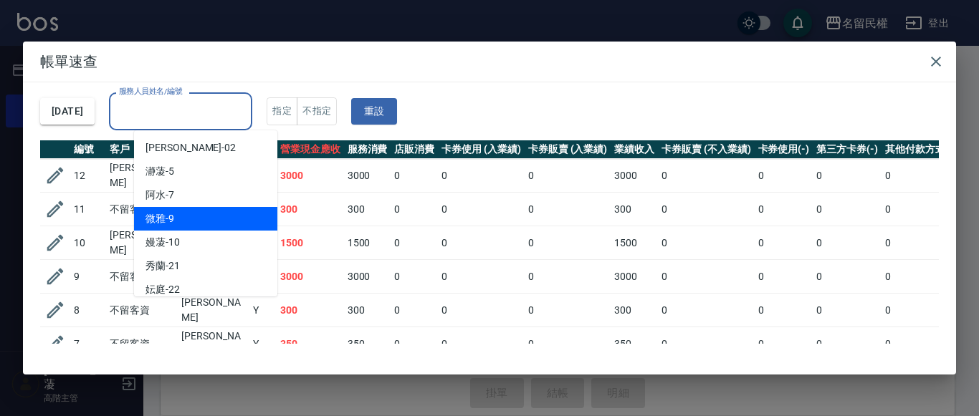
click at [175, 214] on div "微雅 -9" at bounding box center [205, 219] width 143 height 24
type input "微雅-9"
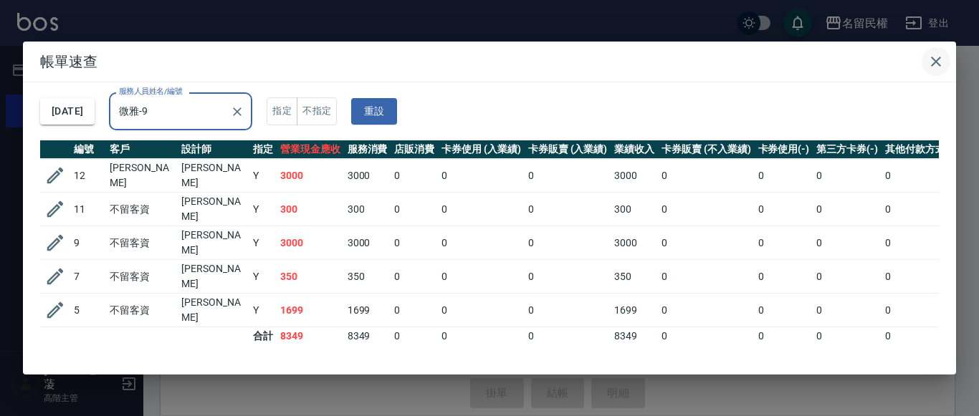
click at [928, 54] on icon "button" at bounding box center [936, 61] width 17 height 17
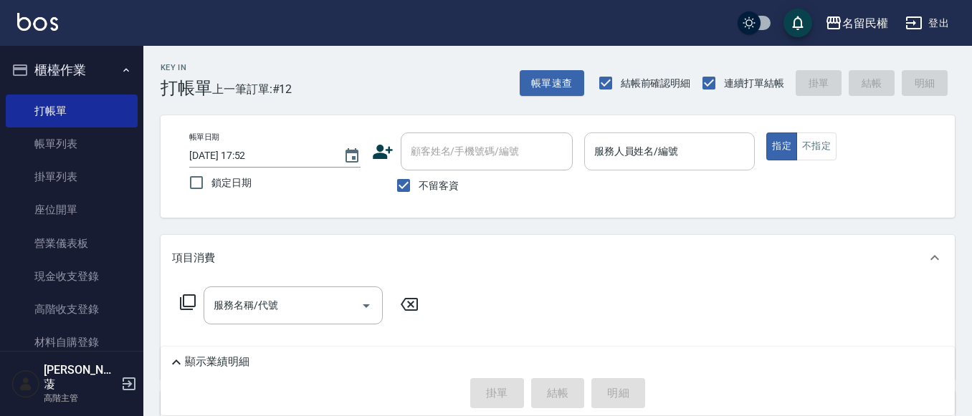
click at [704, 156] on input "服務人員姓名/編號" at bounding box center [670, 151] width 158 height 25
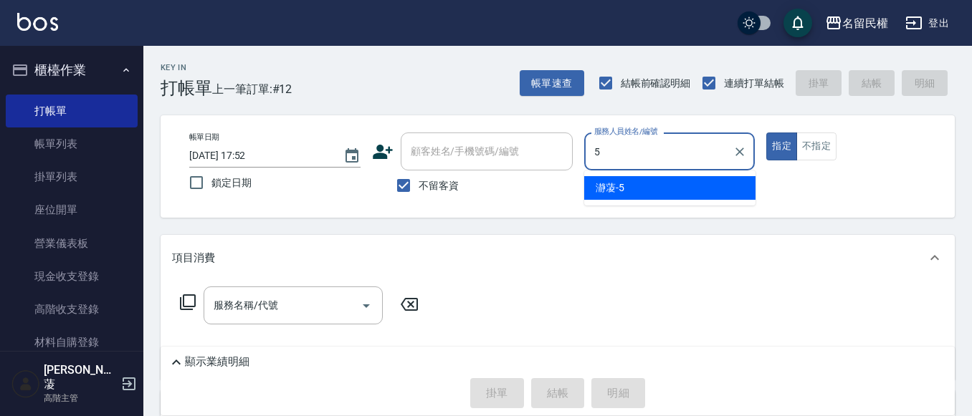
type input "瀞蓤-5"
type button "true"
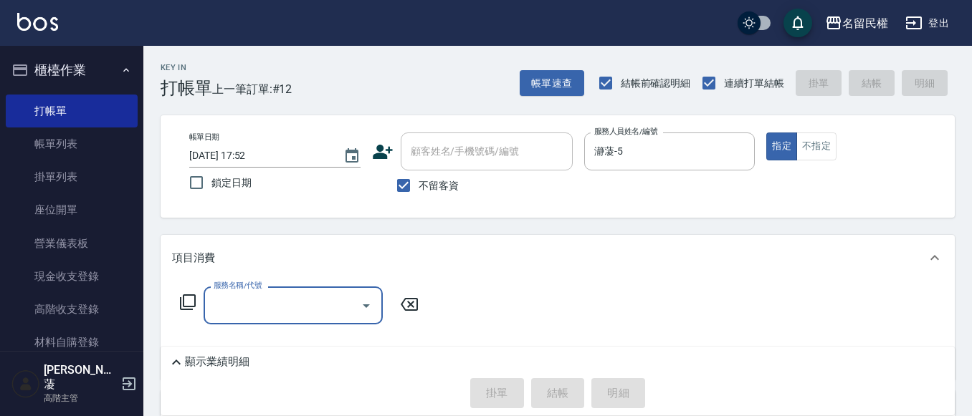
scroll to position [72, 0]
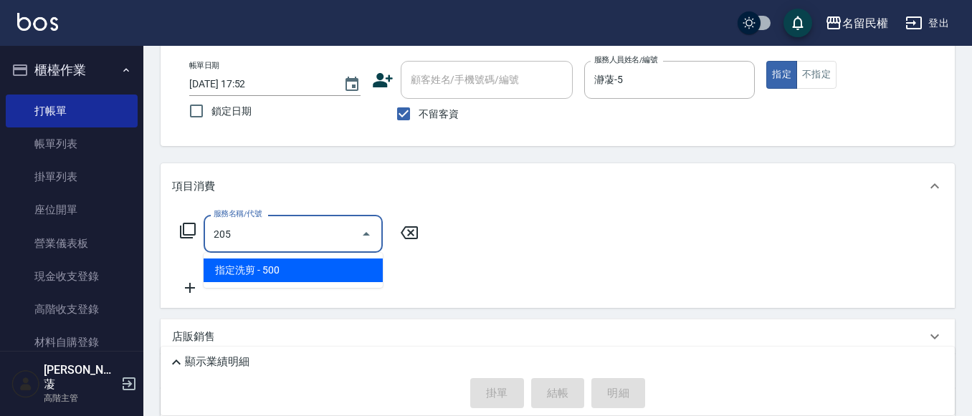
type input "指定洗剪(205)"
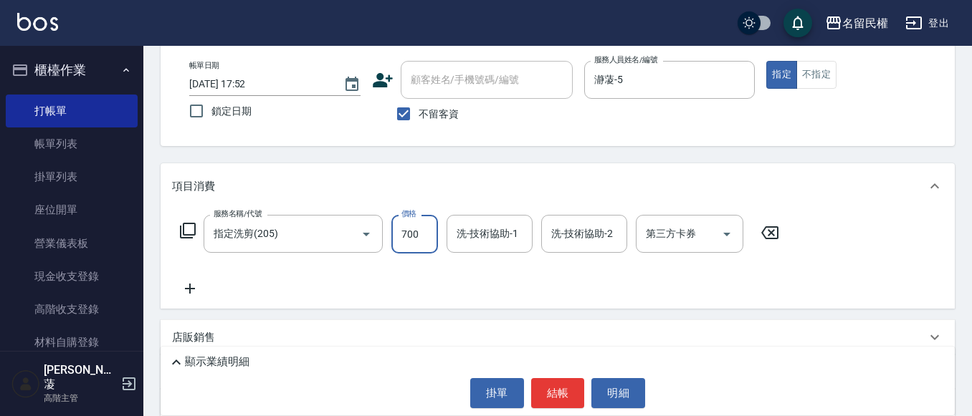
type input "700"
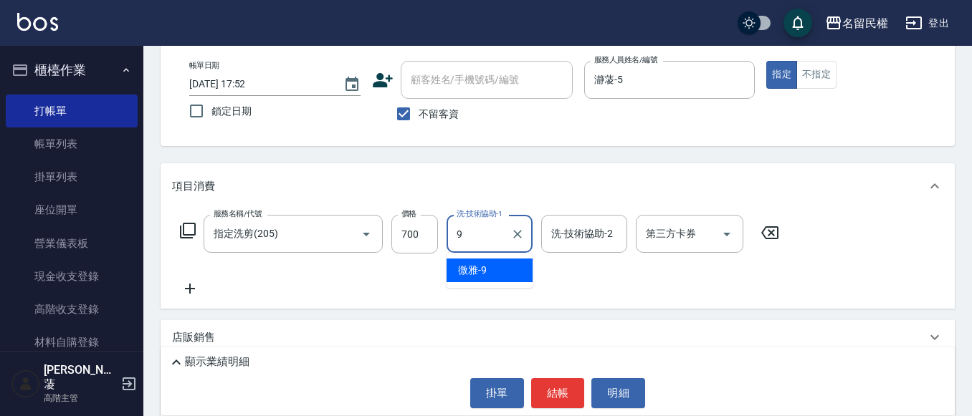
type input "微雅-9"
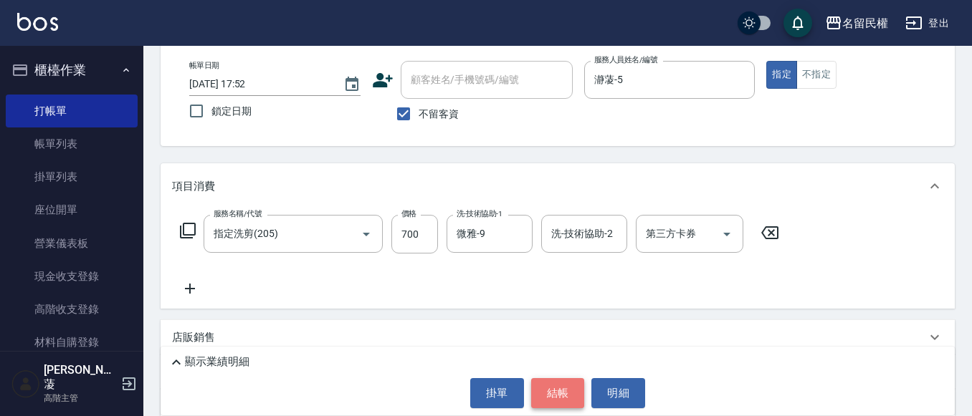
click at [563, 393] on button "結帳" at bounding box center [558, 393] width 54 height 30
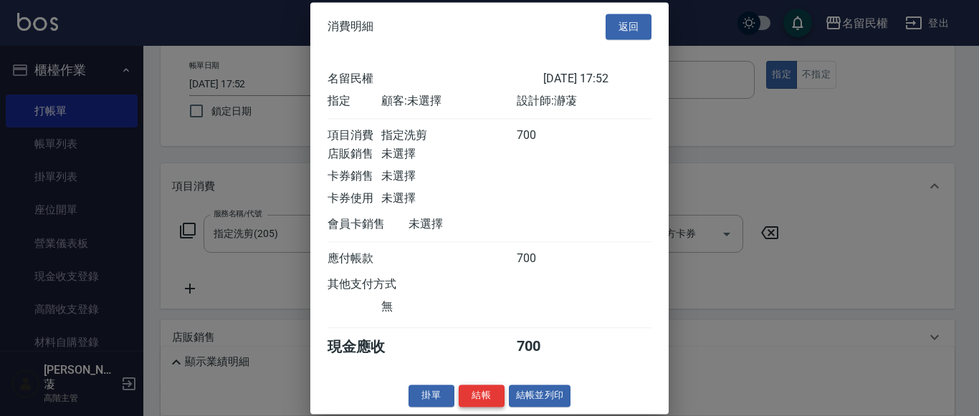
click at [475, 407] on button "結帳" at bounding box center [482, 396] width 46 height 22
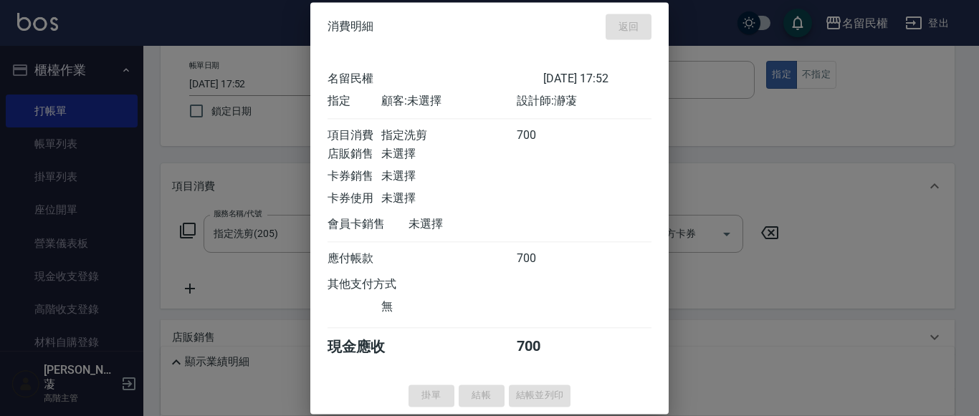
type input "[DATE] 17:57"
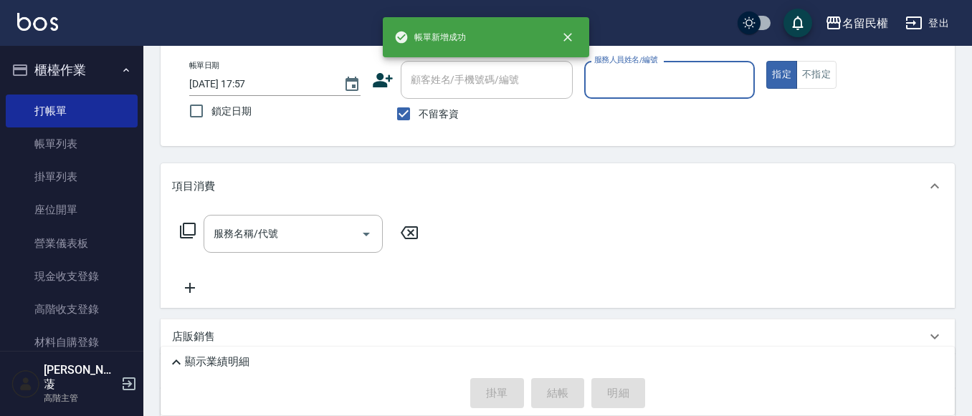
scroll to position [0, 0]
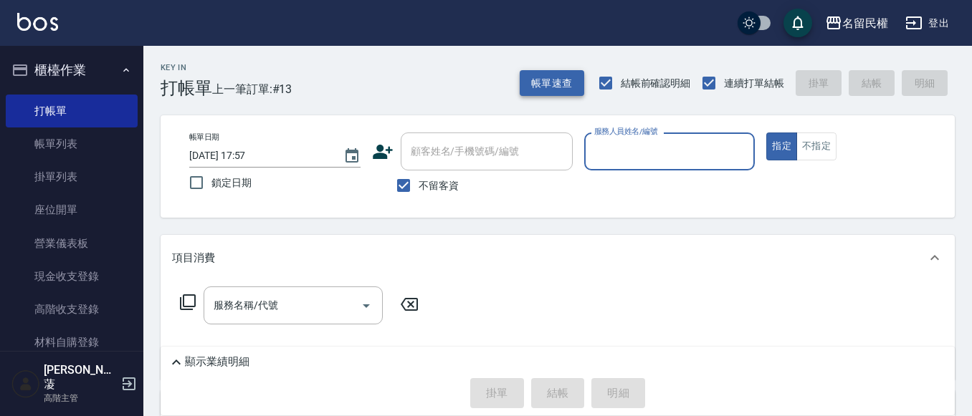
click at [577, 78] on button "帳單速查" at bounding box center [552, 83] width 65 height 27
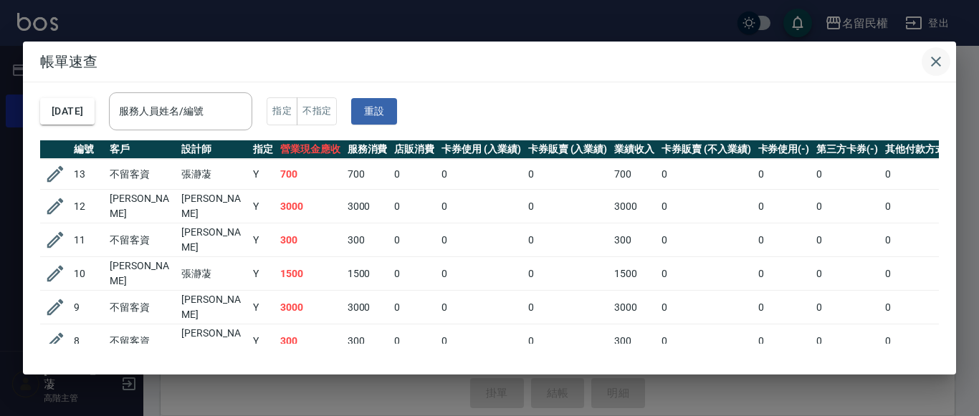
click at [943, 57] on icon "button" at bounding box center [936, 61] width 17 height 17
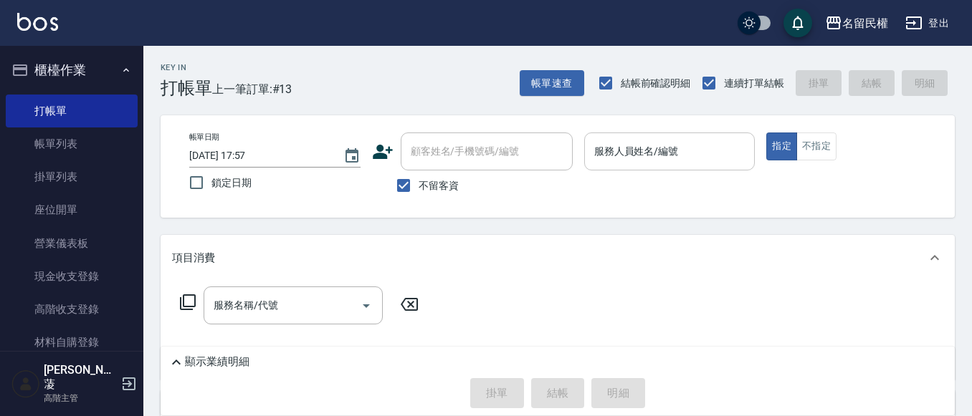
click at [715, 162] on input "服務人員姓名/編號" at bounding box center [670, 151] width 158 height 25
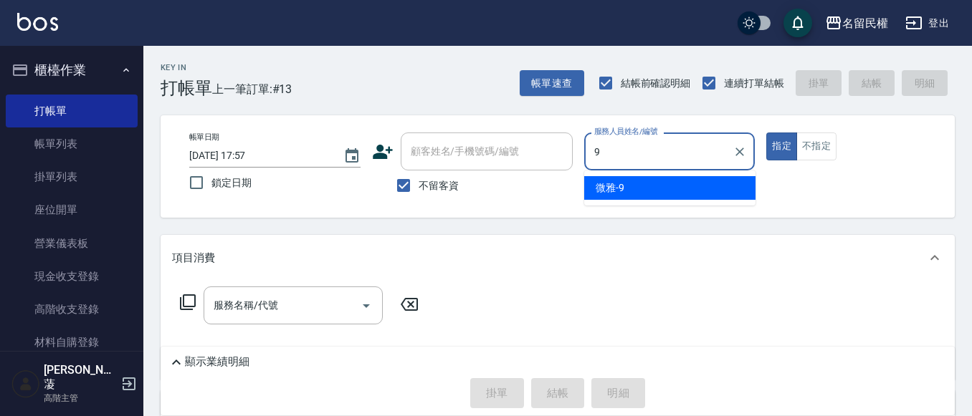
type input "微雅-9"
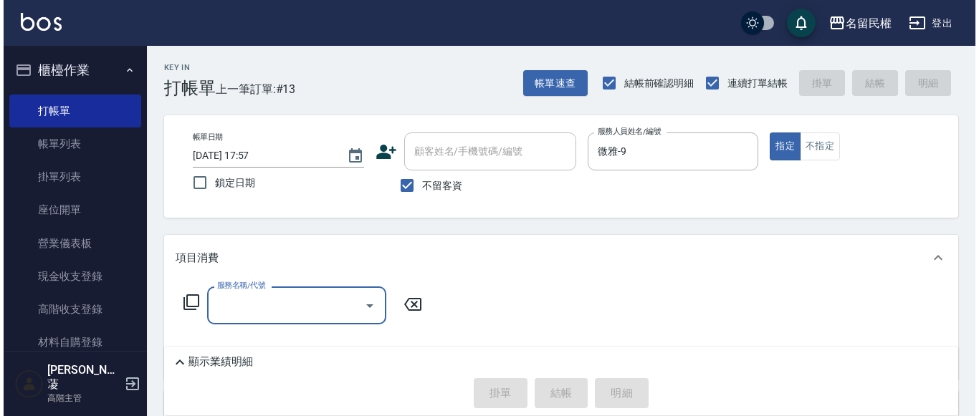
scroll to position [72, 0]
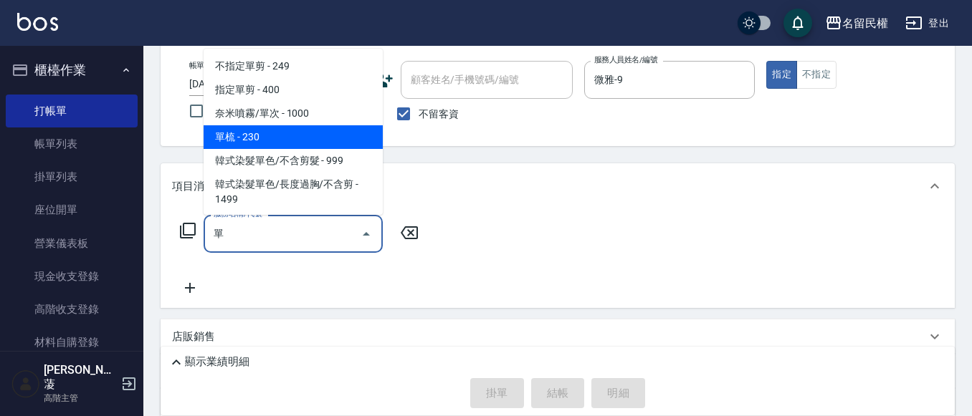
click at [307, 146] on span "單梳 - 230" at bounding box center [293, 137] width 179 height 24
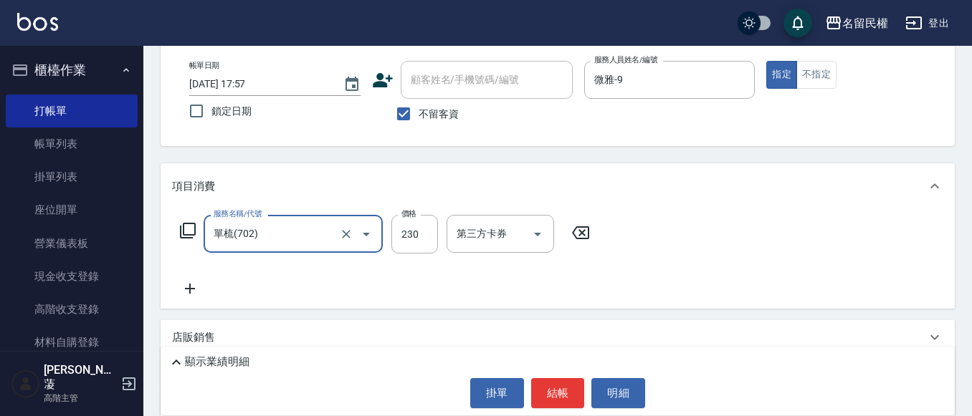
type input "單梳(702)"
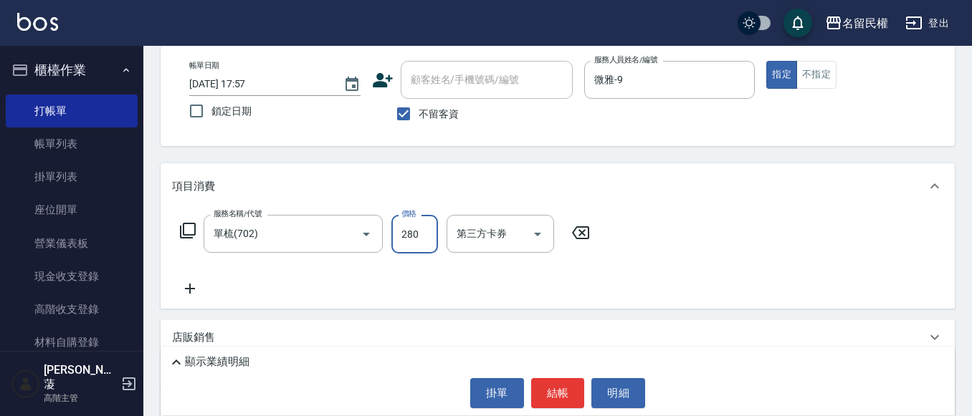
type input "280"
drag, startPoint x: 523, startPoint y: 370, endPoint x: 563, endPoint y: 394, distance: 47.2
click at [525, 371] on div "顯示業績明細 掛單 結帳 明細" at bounding box center [558, 381] width 794 height 69
click at [563, 394] on button "結帳" at bounding box center [558, 393] width 54 height 30
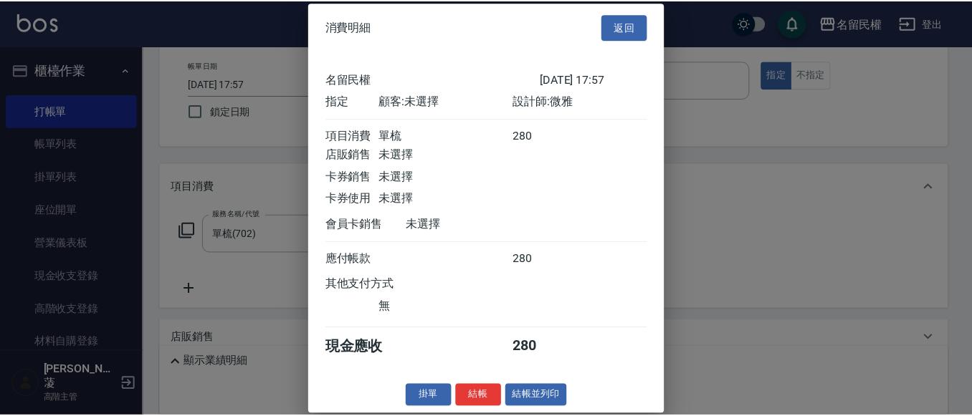
scroll to position [19, 0]
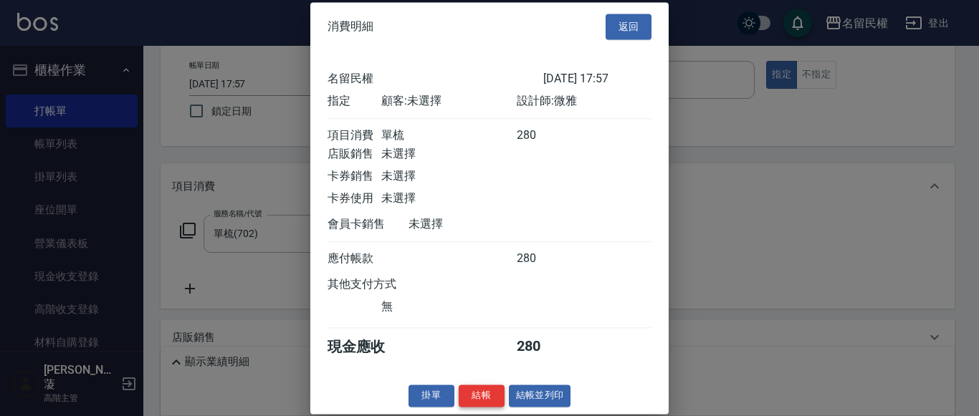
click at [500, 402] on button "結帳" at bounding box center [482, 396] width 46 height 22
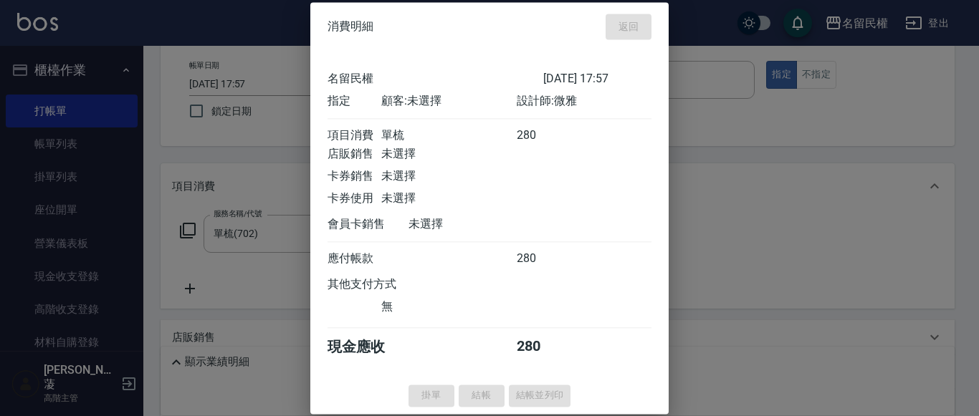
type input "[DATE] 18:20"
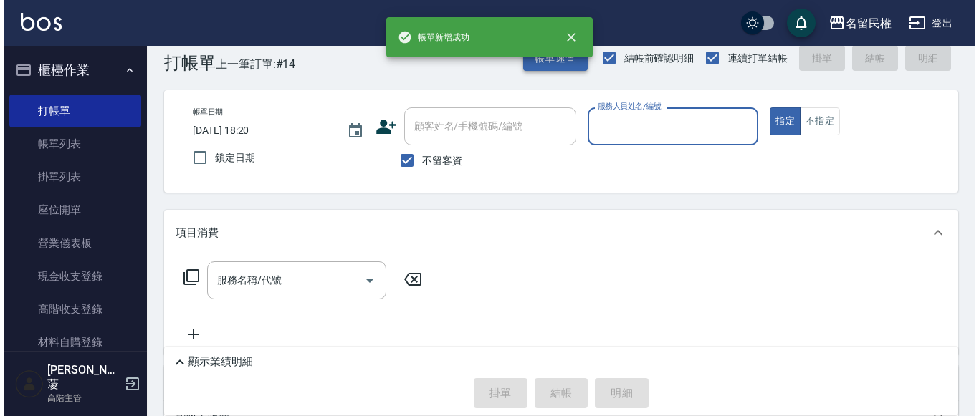
scroll to position [0, 0]
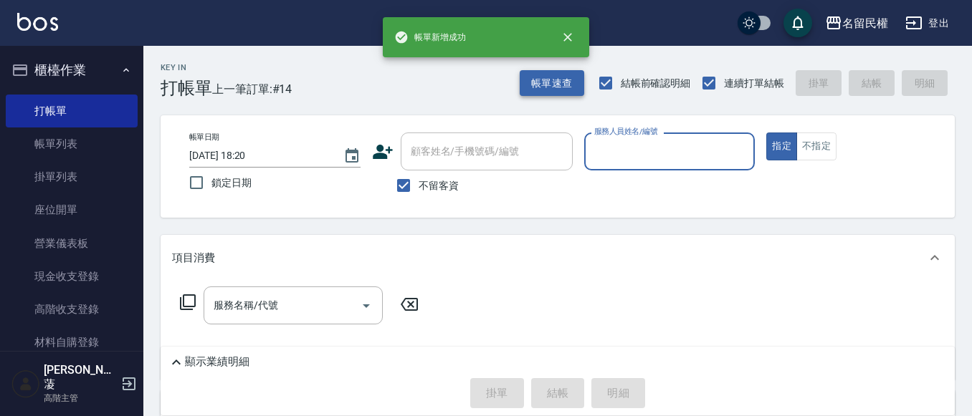
click at [581, 85] on button "帳單速查" at bounding box center [552, 83] width 65 height 27
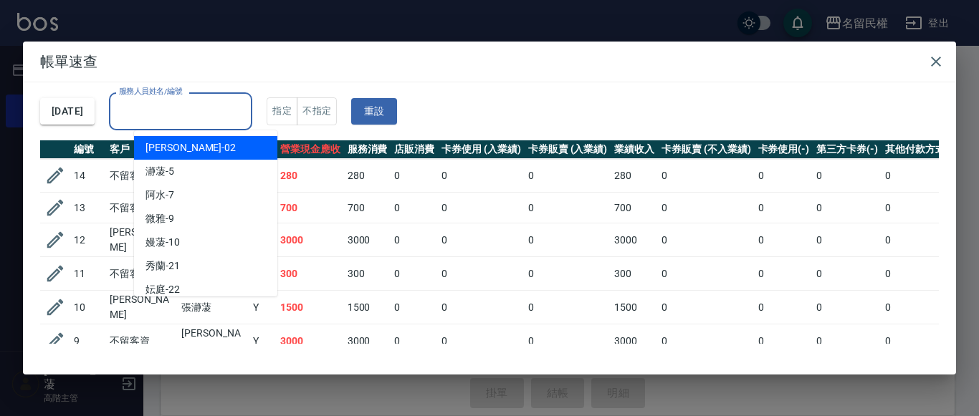
click at [230, 110] on input "服務人員姓名/編號" at bounding box center [180, 111] width 130 height 25
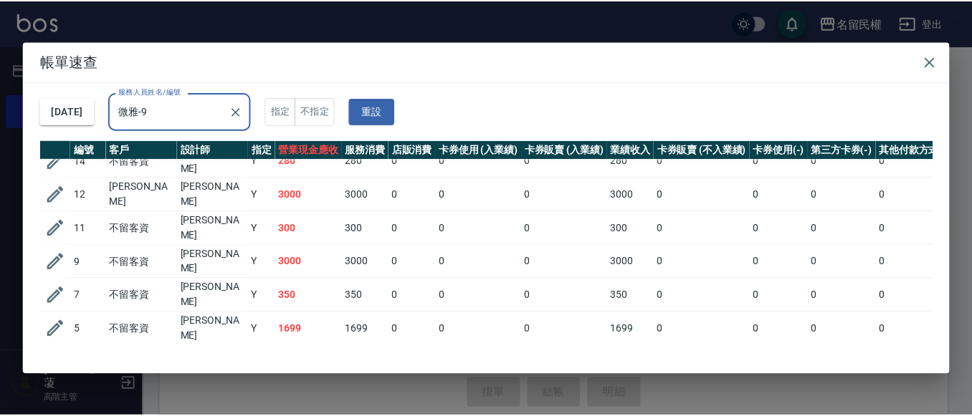
scroll to position [29, 0]
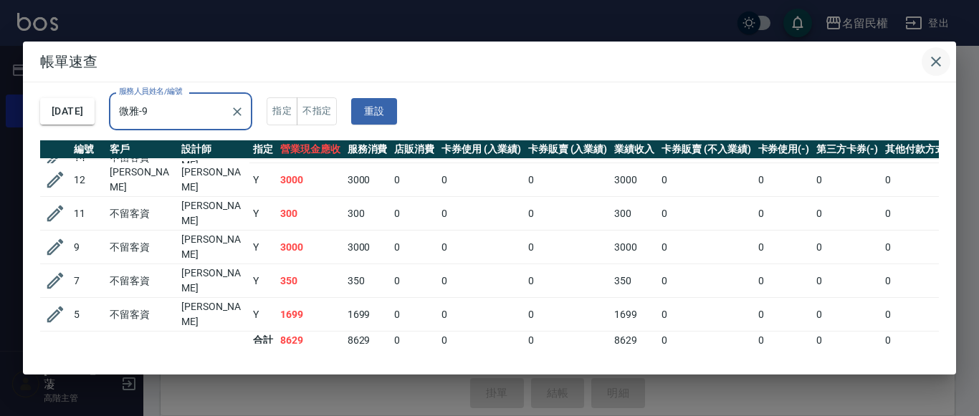
type input "微雅-9"
click at [943, 57] on icon "button" at bounding box center [936, 61] width 17 height 17
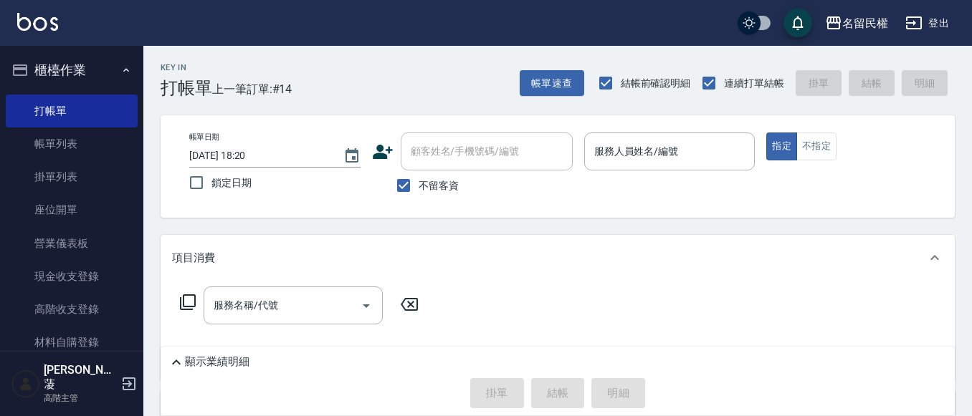
drag, startPoint x: 93, startPoint y: 138, endPoint x: 131, endPoint y: 161, distance: 44.8
click at [93, 138] on link "帳單列表" at bounding box center [72, 144] width 132 height 33
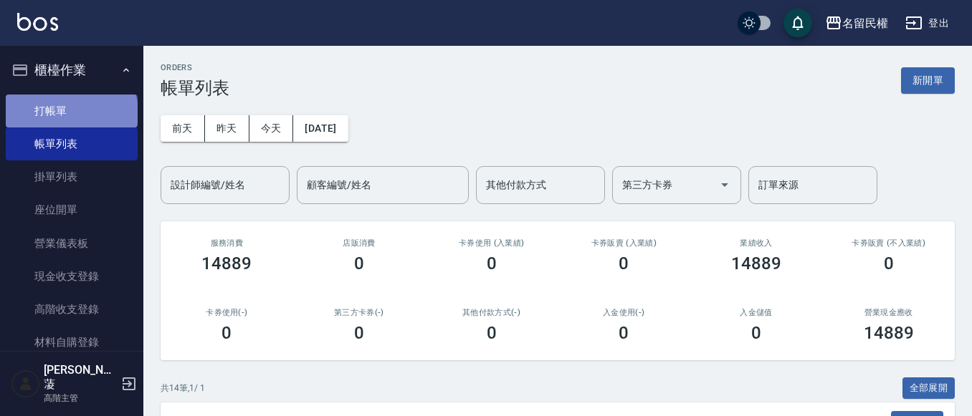
click at [70, 113] on link "打帳單" at bounding box center [72, 111] width 132 height 33
